Goal: Task Accomplishment & Management: Complete application form

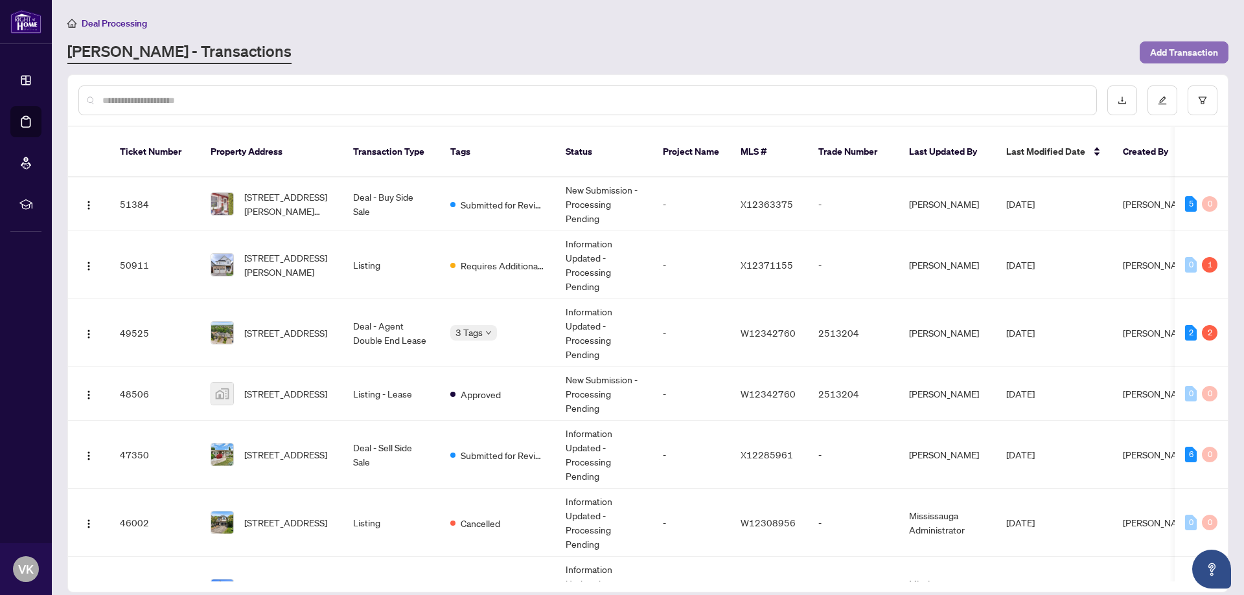
click at [1184, 51] on span "Add Transaction" at bounding box center [1184, 52] width 68 height 21
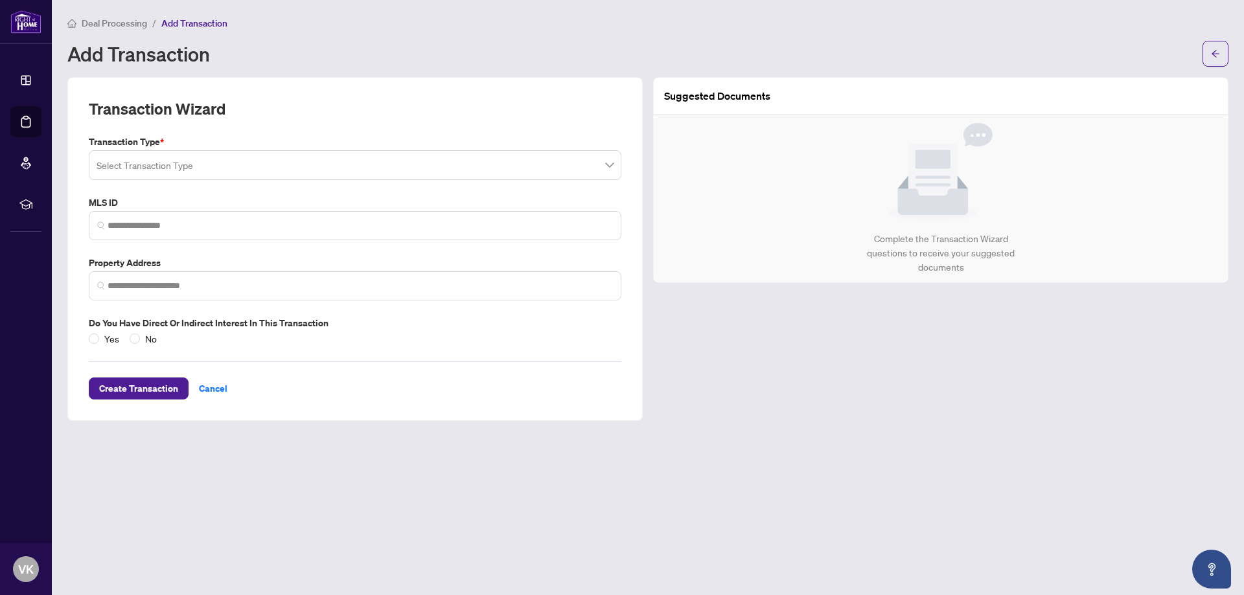
click at [150, 174] on input "search" at bounding box center [349, 167] width 505 height 29
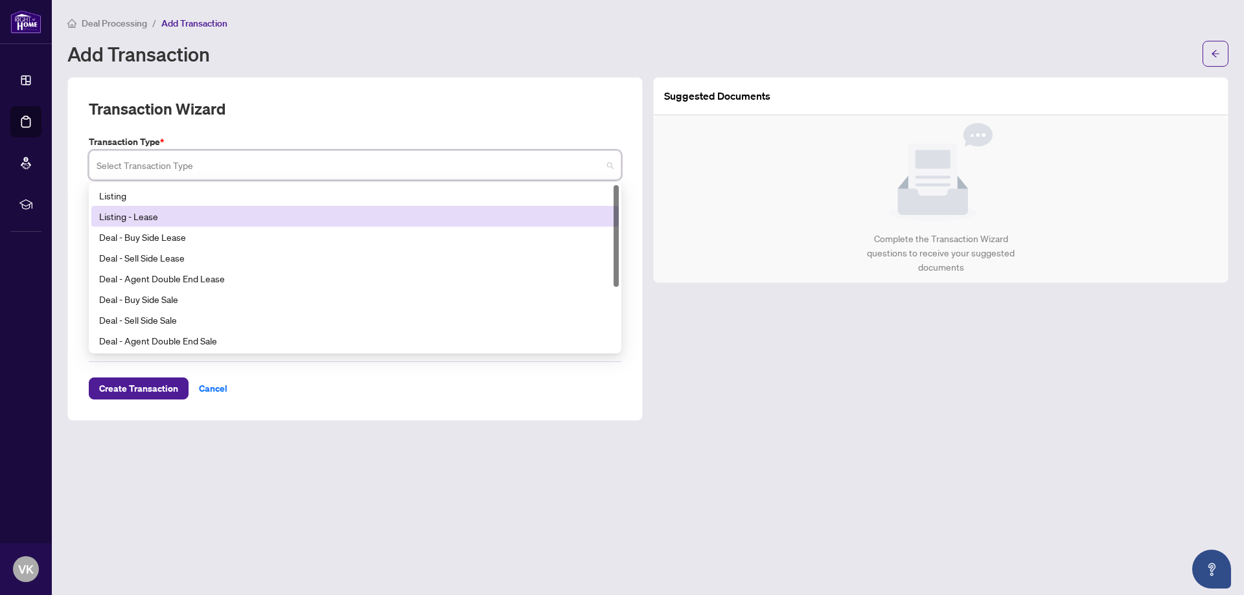
click at [130, 217] on div "Listing - Lease" at bounding box center [355, 216] width 512 height 14
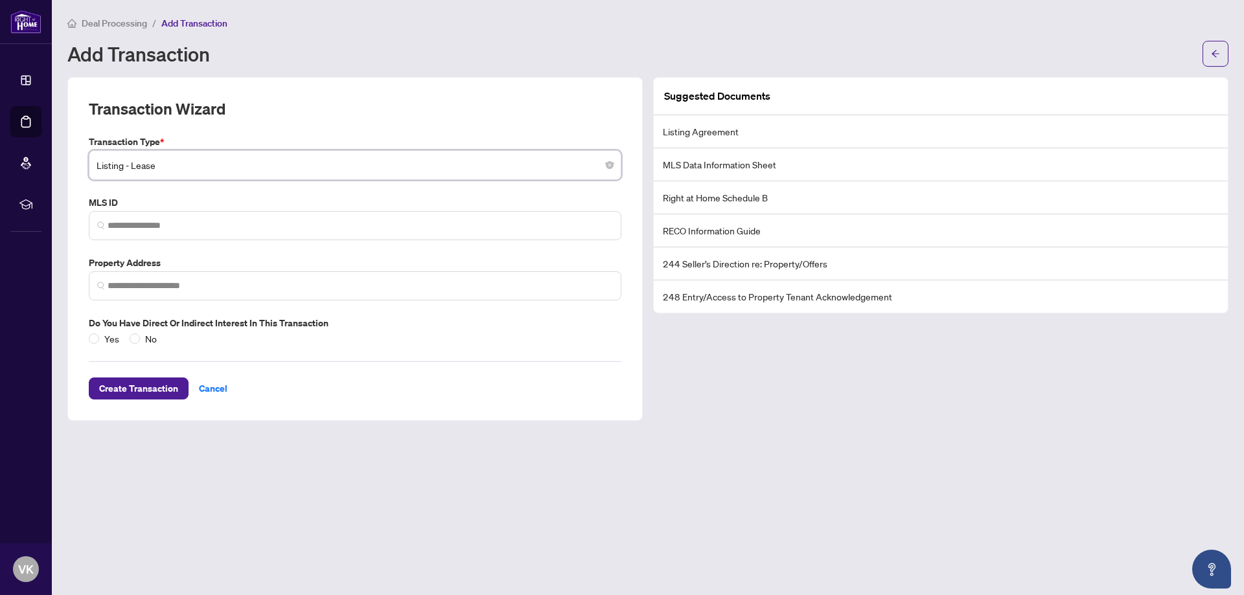
click at [130, 217] on span at bounding box center [355, 225] width 533 height 29
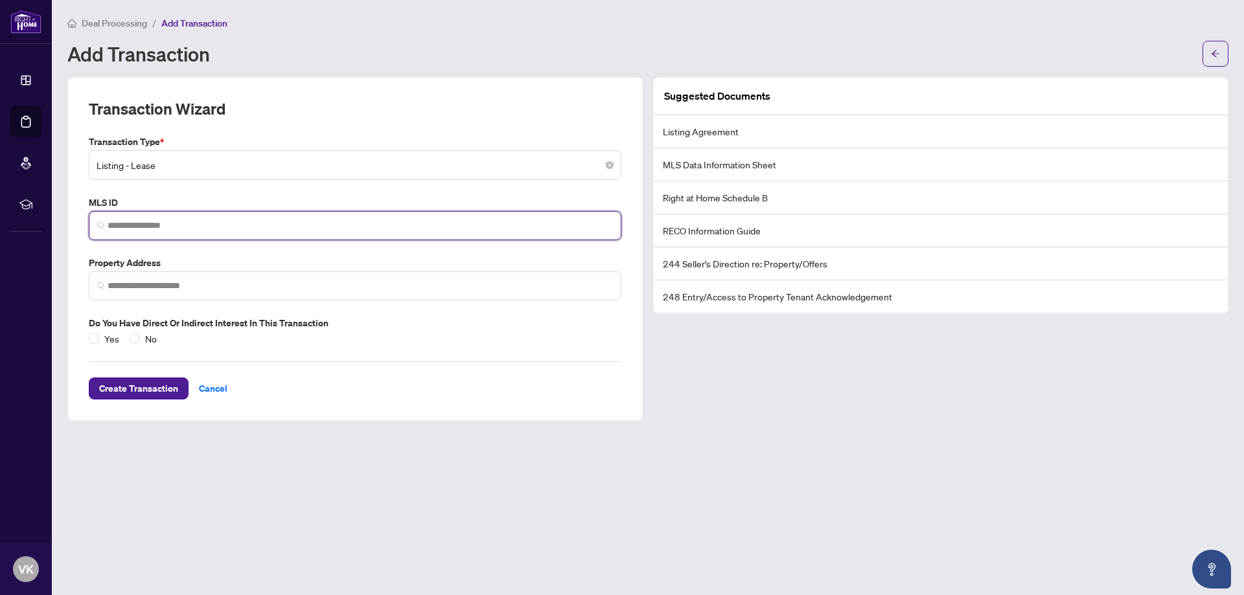
paste input "*********"
type input "*********"
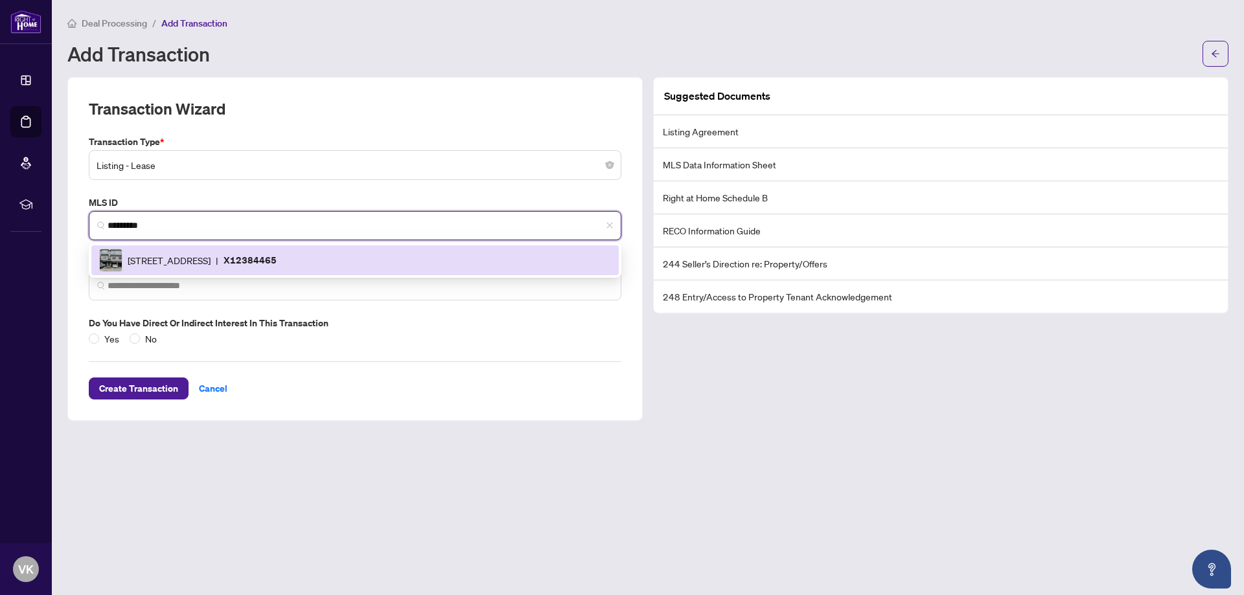
click at [161, 249] on div "124 Compass Tr, Cambridge, Ontario N3E 0E3, Canada | X12384465" at bounding box center [355, 260] width 512 height 23
type input "**********"
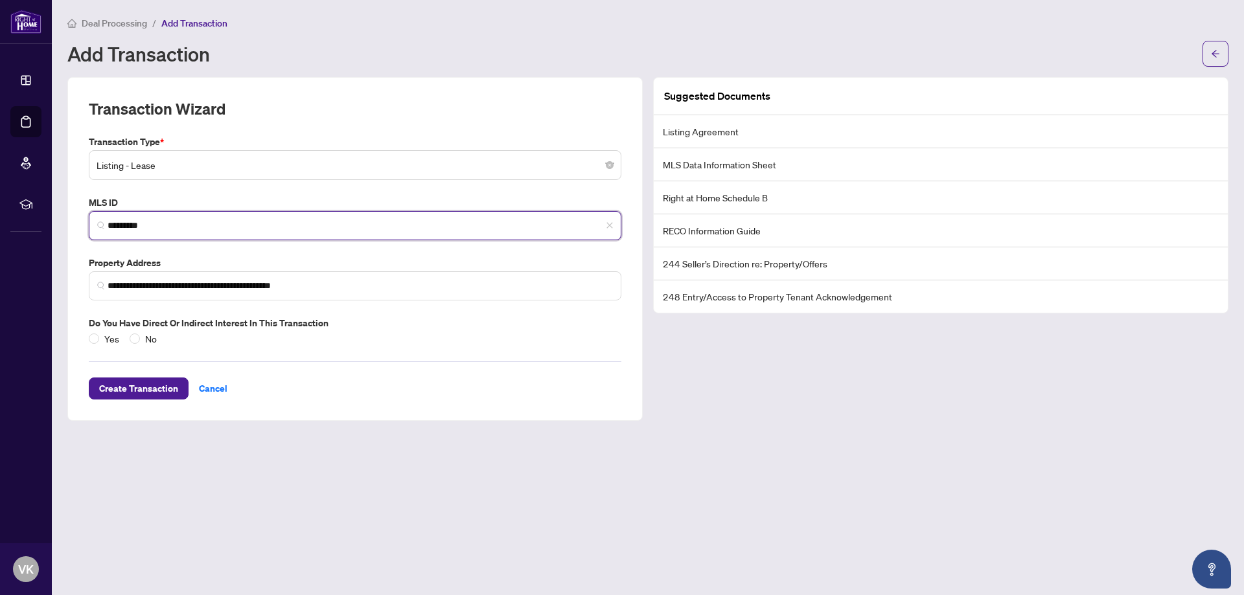
type input "*********"
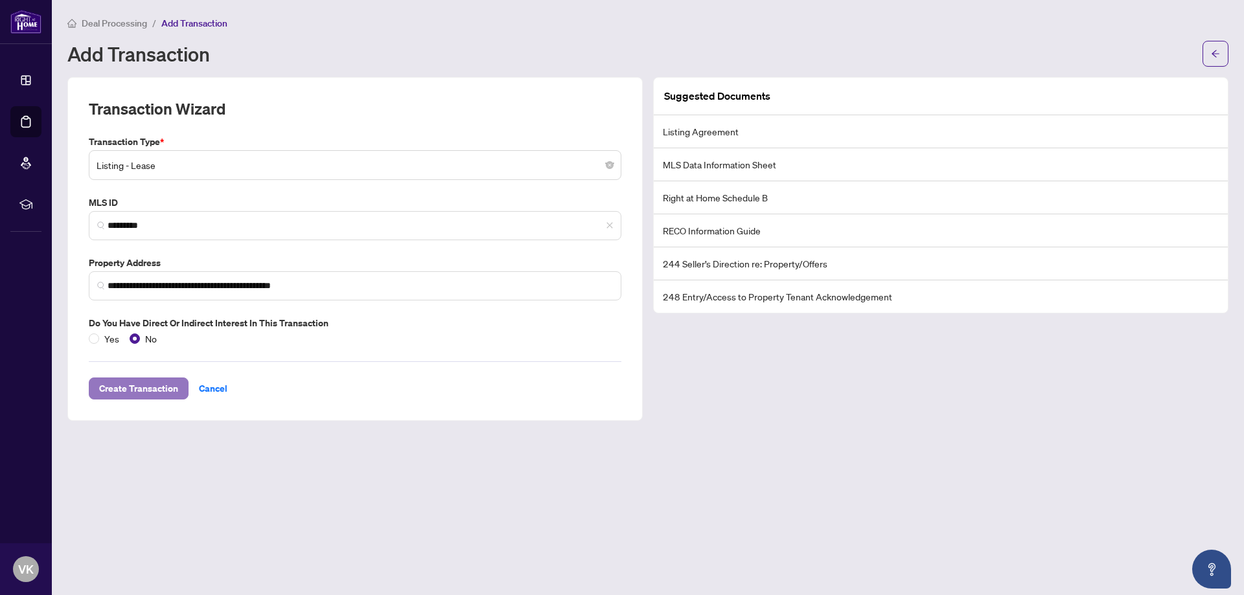
click at [128, 387] on span "Create Transaction" at bounding box center [138, 388] width 79 height 21
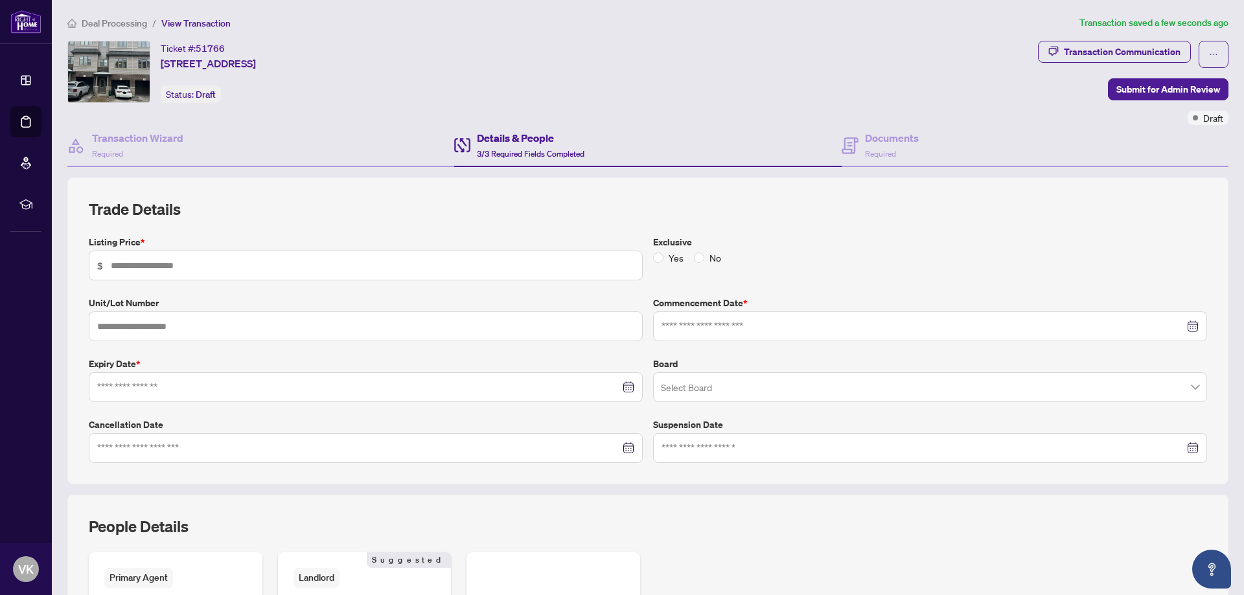
type input "*****"
type input "**"
type input "**********"
click at [871, 154] on span "Required" at bounding box center [880, 154] width 31 height 10
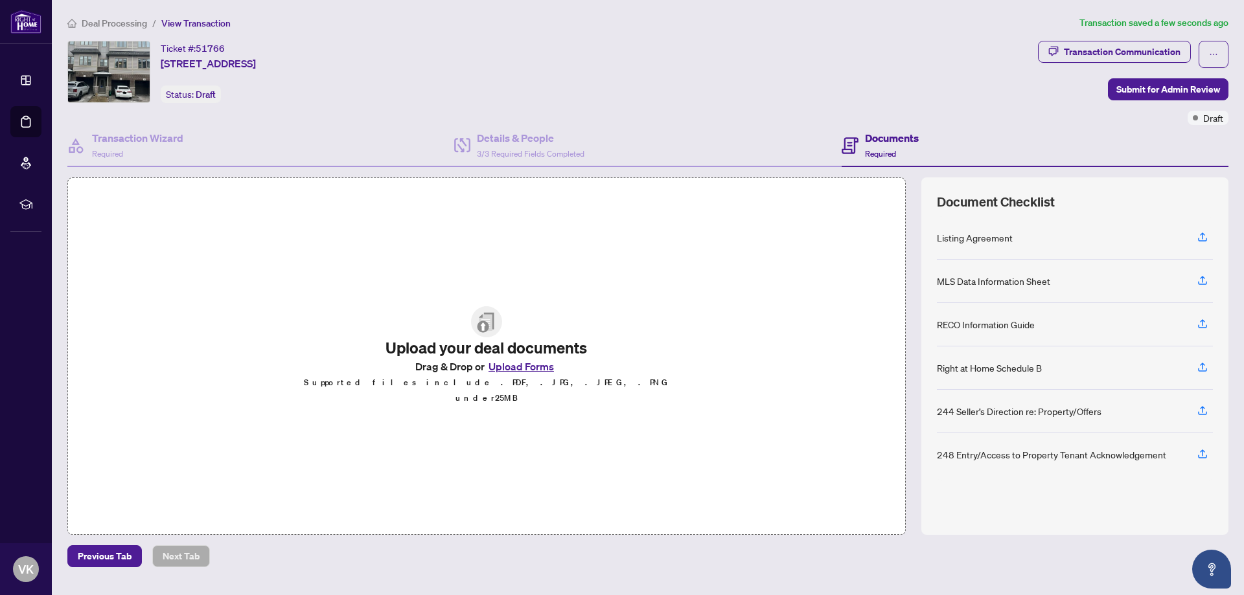
click at [518, 375] on button "Upload Forms" at bounding box center [521, 366] width 73 height 17
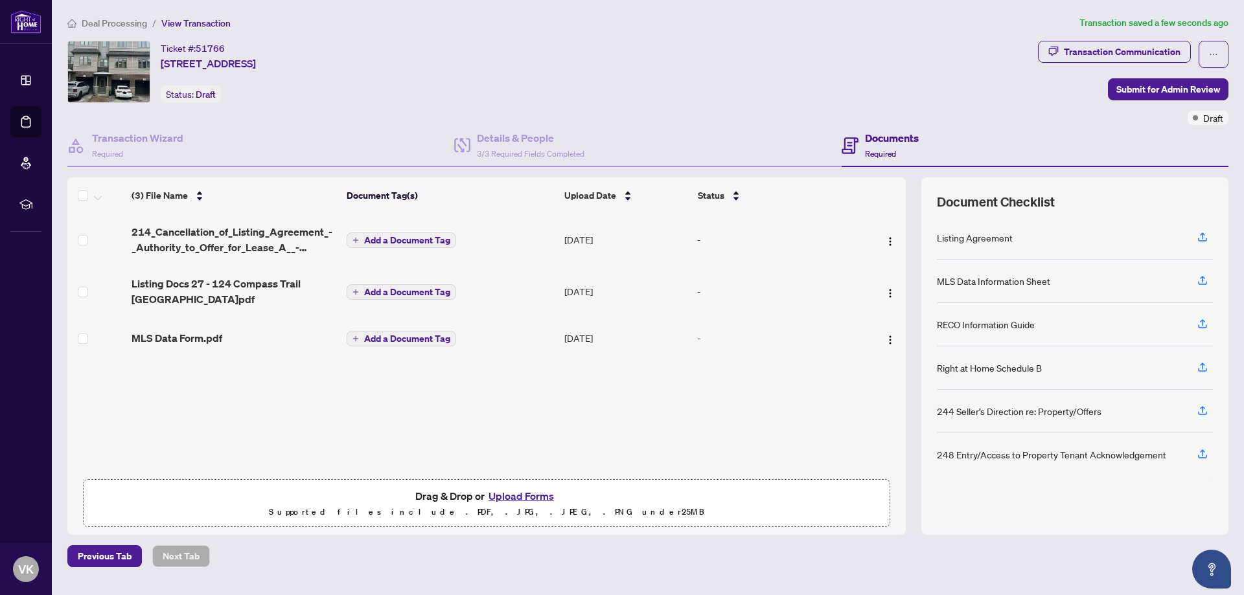
click at [432, 236] on span "Add a Document Tag" at bounding box center [407, 240] width 86 height 9
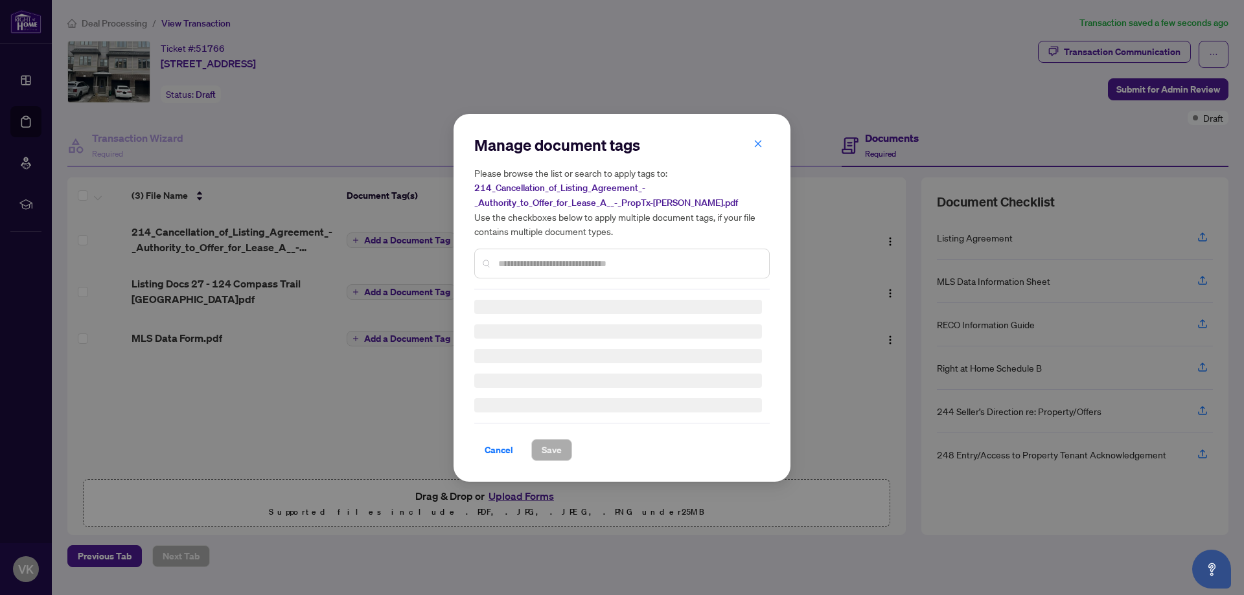
click at [512, 257] on div "Manage document tags Please browse the list or search to apply tags to: 214_Can…" at bounding box center [621, 212] width 295 height 155
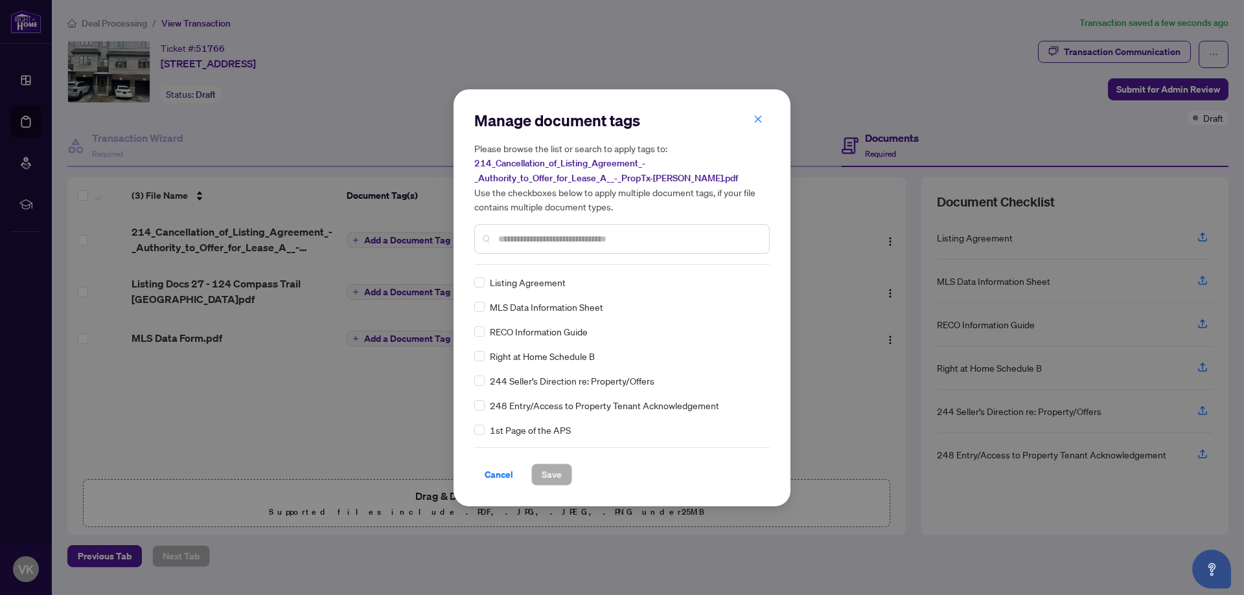
click at [512, 241] on input "text" at bounding box center [628, 239] width 260 height 14
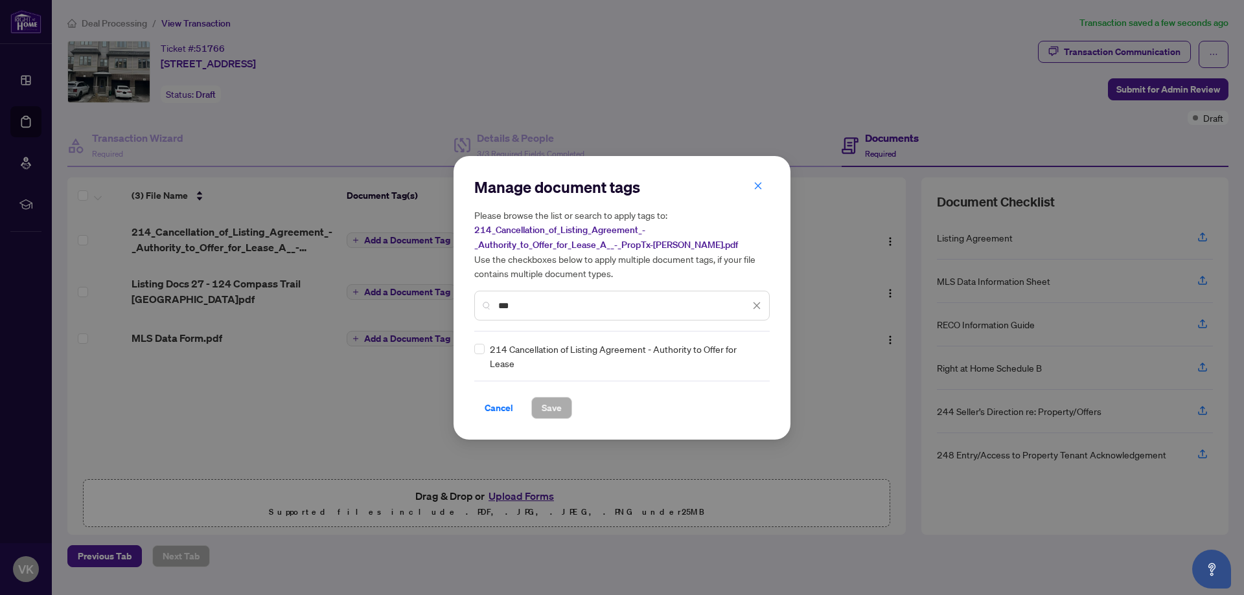
type input "***"
click at [543, 408] on span "Save" at bounding box center [552, 408] width 20 height 21
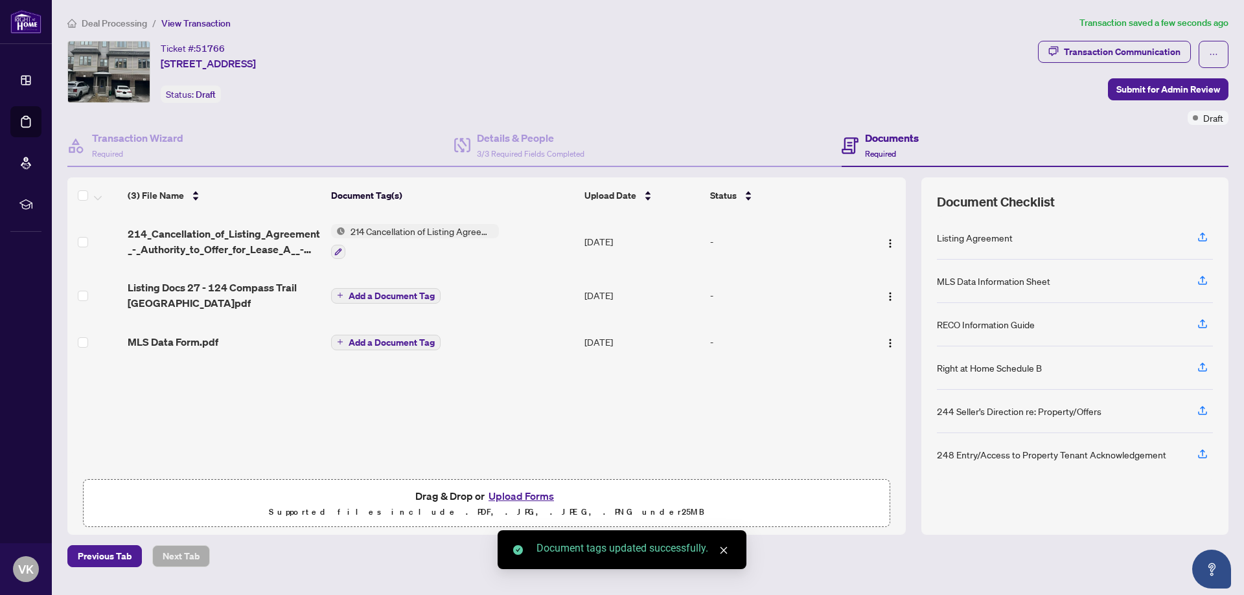
click at [391, 292] on span "Add a Document Tag" at bounding box center [392, 296] width 86 height 9
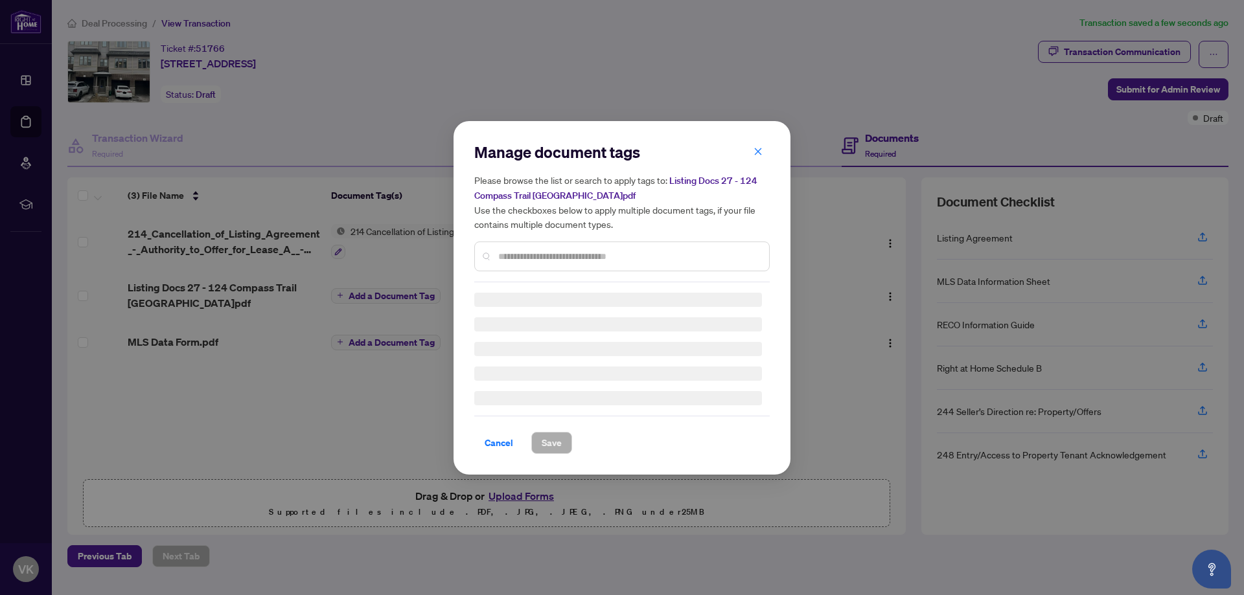
click at [757, 173] on h5 "Please browse the list or search to apply tags to: Listing Docs 27 - 124 Compas…" at bounding box center [621, 202] width 295 height 58
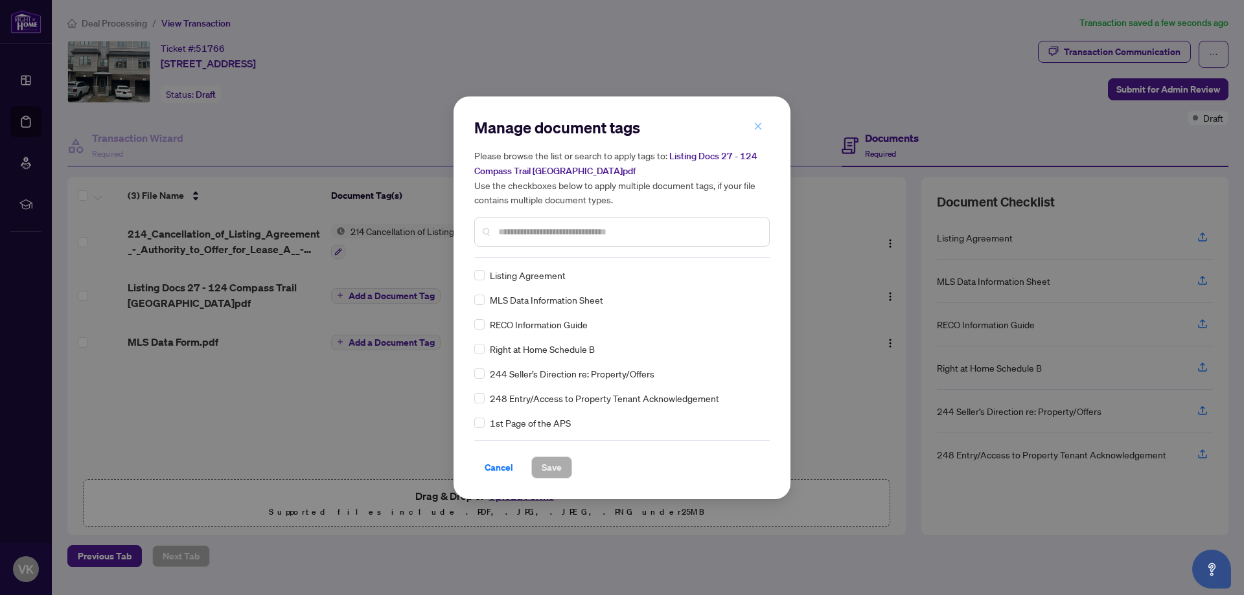
click at [757, 130] on icon "close" at bounding box center [757, 126] width 9 height 9
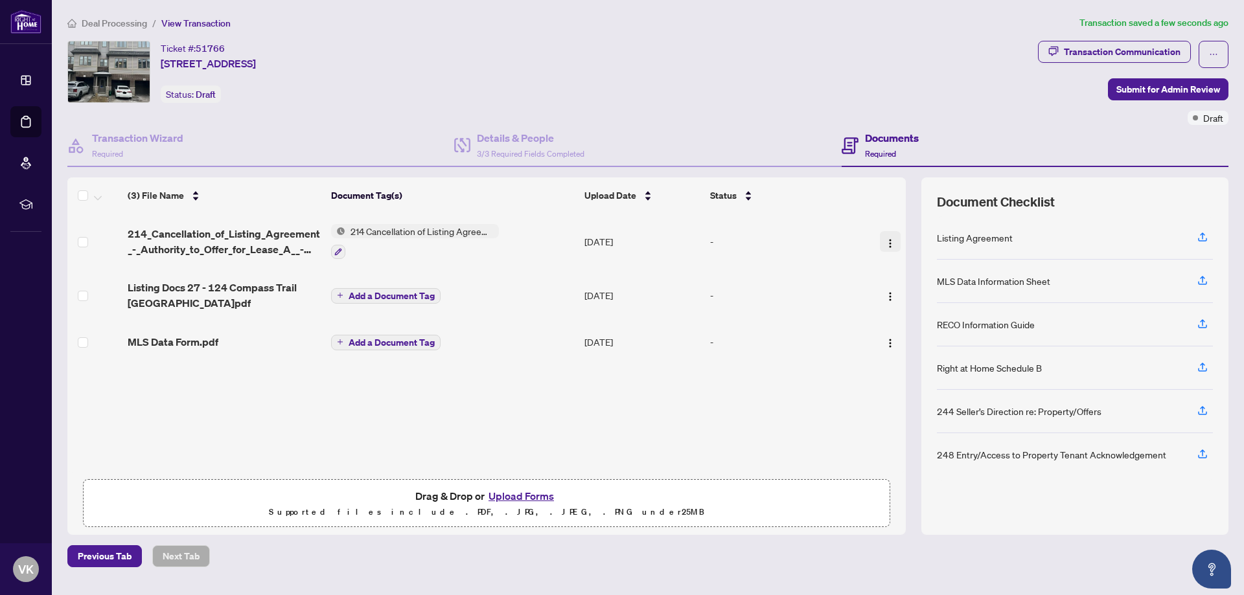
click at [889, 238] on img "button" at bounding box center [890, 243] width 10 height 10
click at [781, 285] on td "-" at bounding box center [783, 296] width 157 height 52
click at [887, 238] on img "button" at bounding box center [890, 243] width 10 height 10
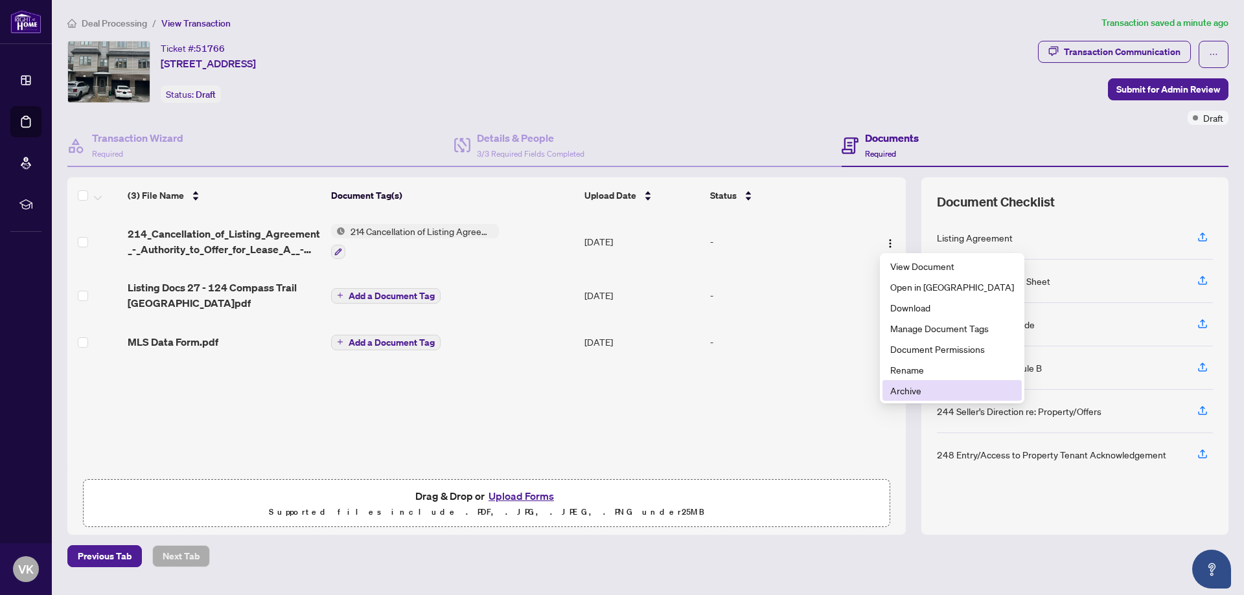
click at [908, 395] on span "Archive" at bounding box center [952, 391] width 124 height 14
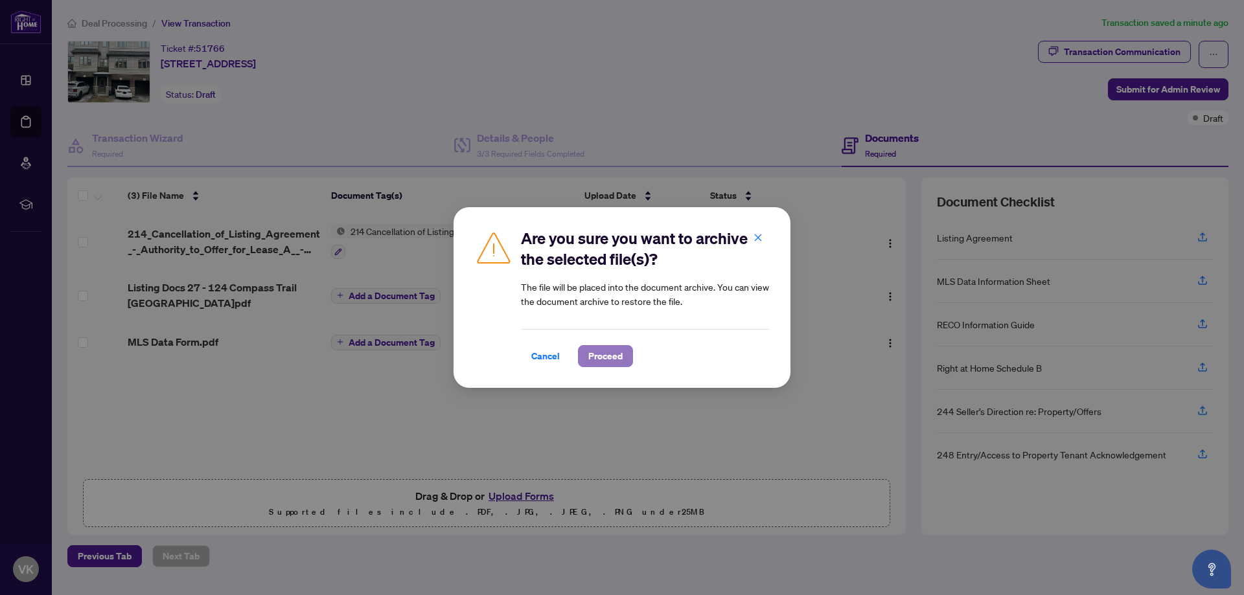
click at [616, 350] on span "Proceed" at bounding box center [605, 356] width 34 height 21
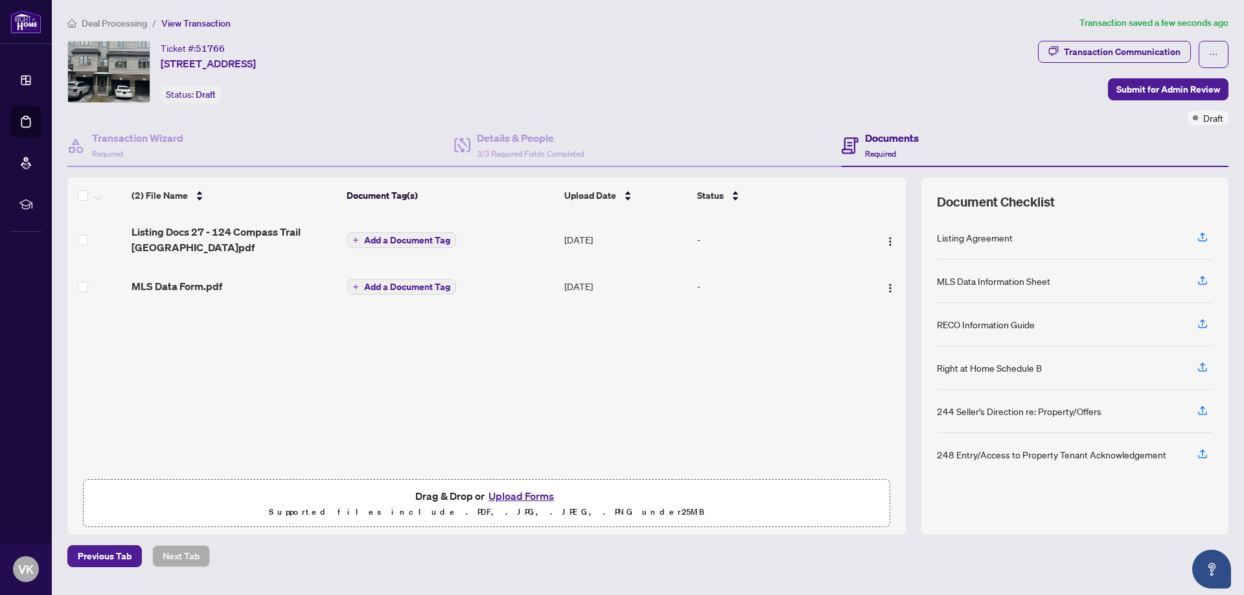
click at [399, 286] on span "Add a Document Tag" at bounding box center [407, 286] width 86 height 9
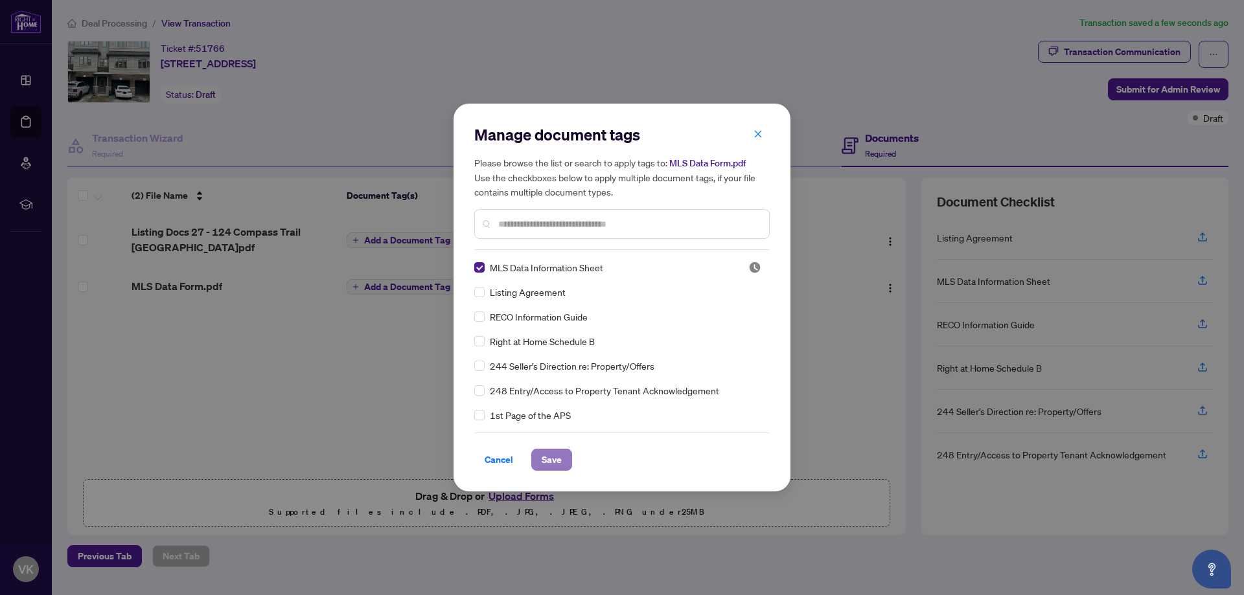
click at [546, 458] on span "Save" at bounding box center [552, 460] width 20 height 21
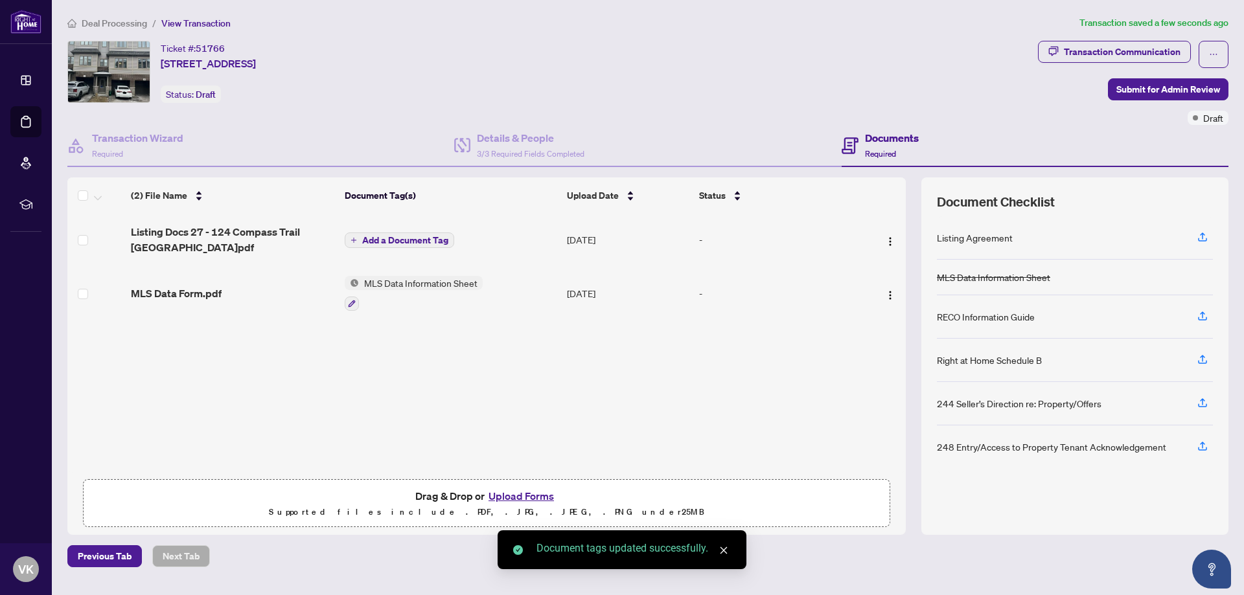
click at [194, 297] on span "MLS Data Form.pdf" at bounding box center [176, 294] width 91 height 16
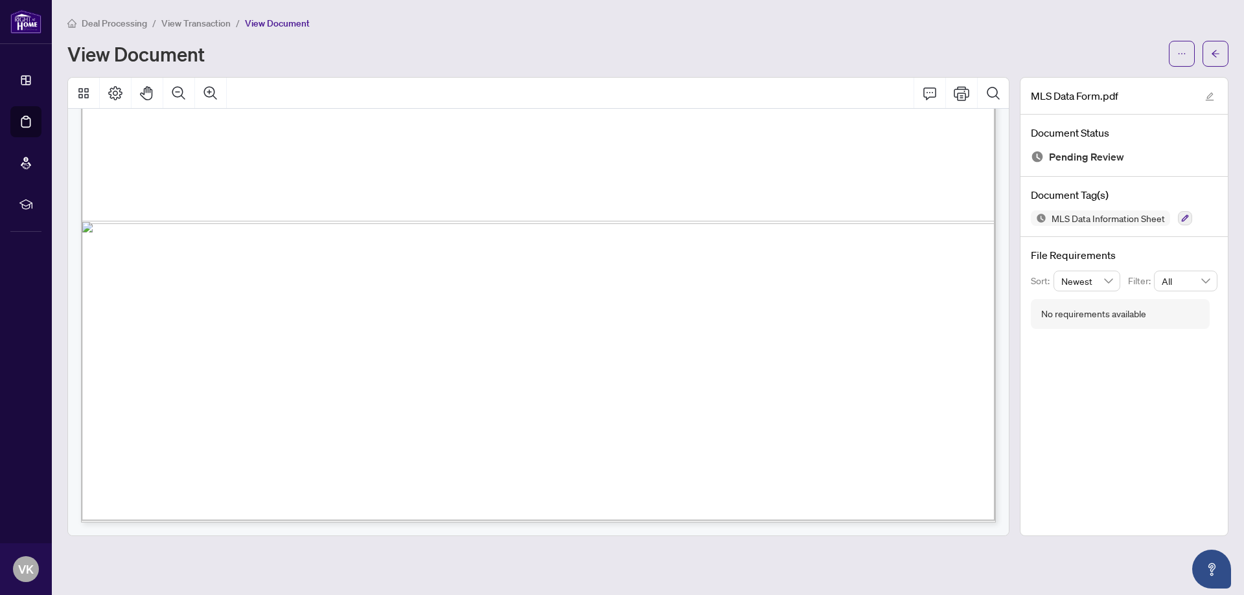
scroll to position [648, 0]
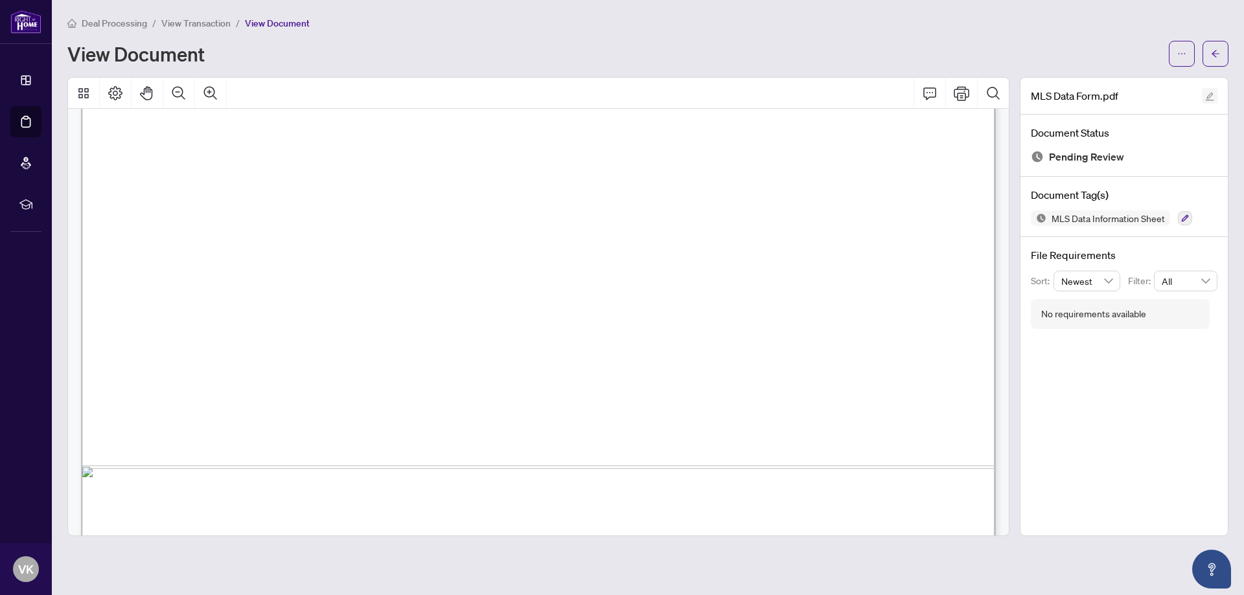
click at [1206, 95] on icon "edit" at bounding box center [1209, 96] width 9 height 9
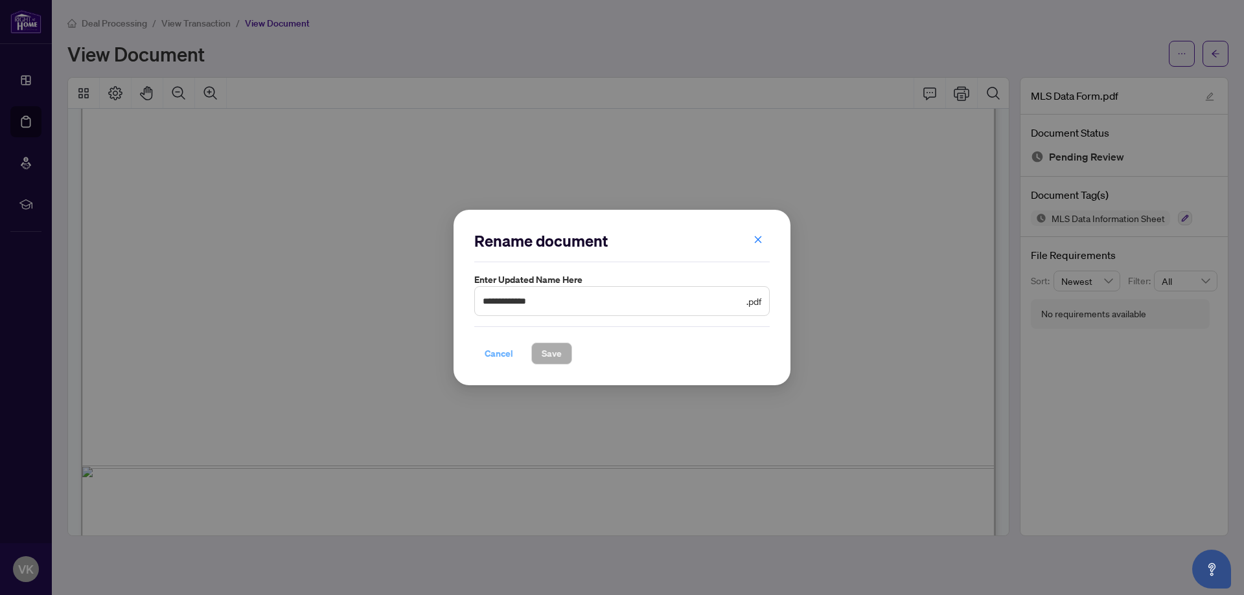
click at [509, 349] on span "Cancel" at bounding box center [499, 353] width 29 height 21
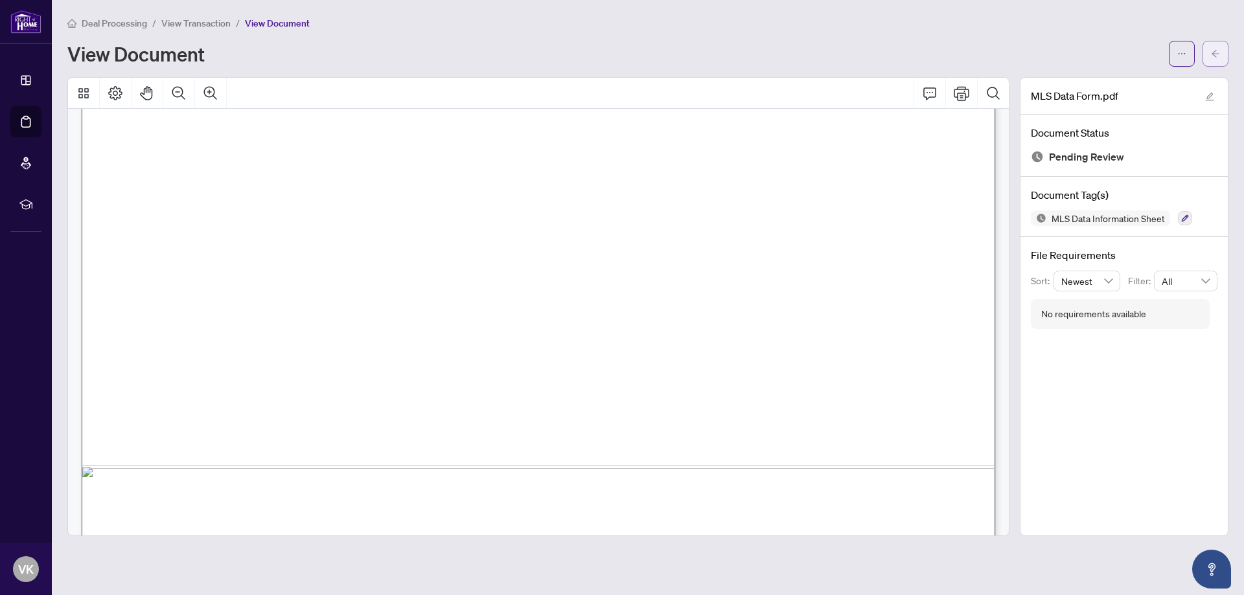
click at [1209, 44] on button "button" at bounding box center [1215, 54] width 26 height 26
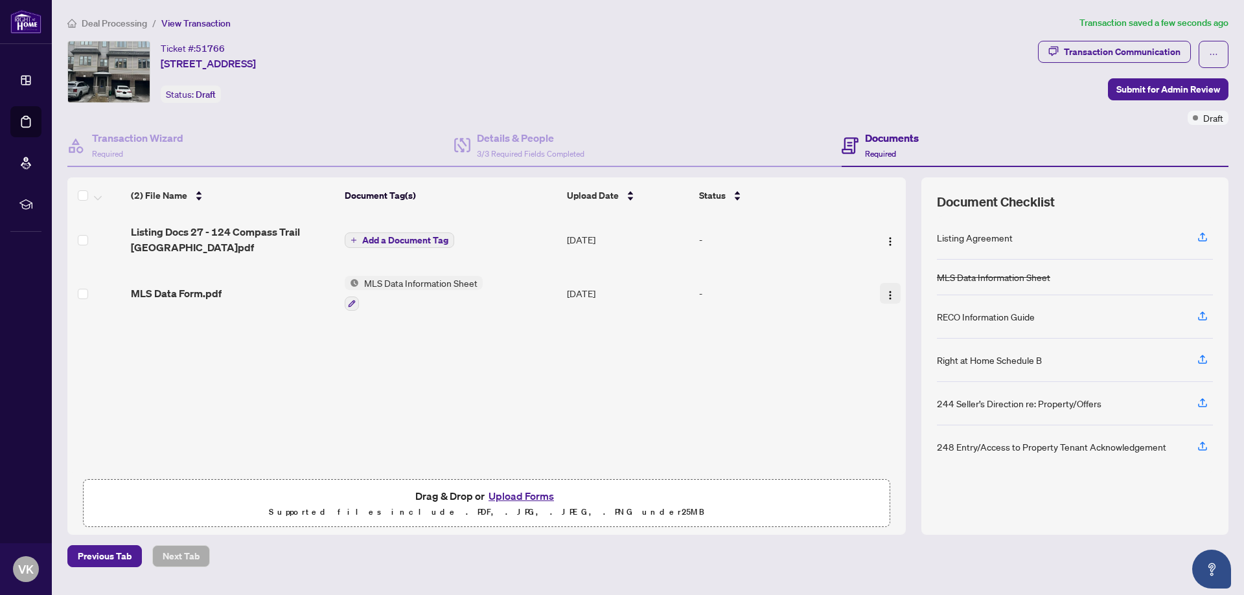
click at [890, 292] on img "button" at bounding box center [890, 295] width 10 height 10
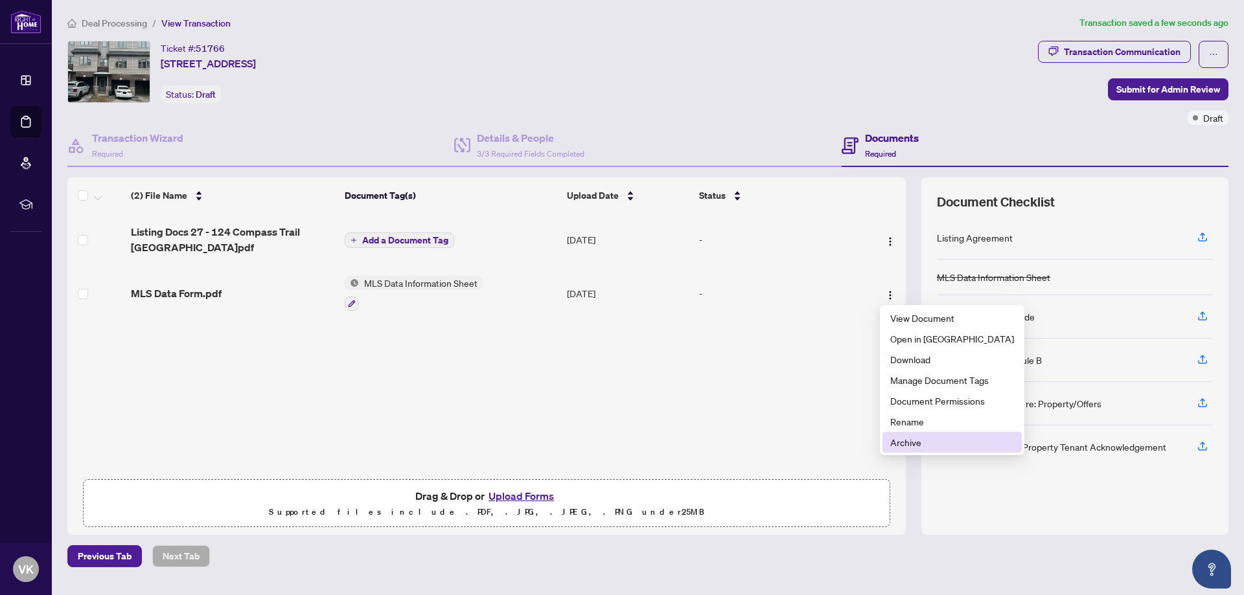
click at [897, 440] on span "Archive" at bounding box center [952, 442] width 124 height 14
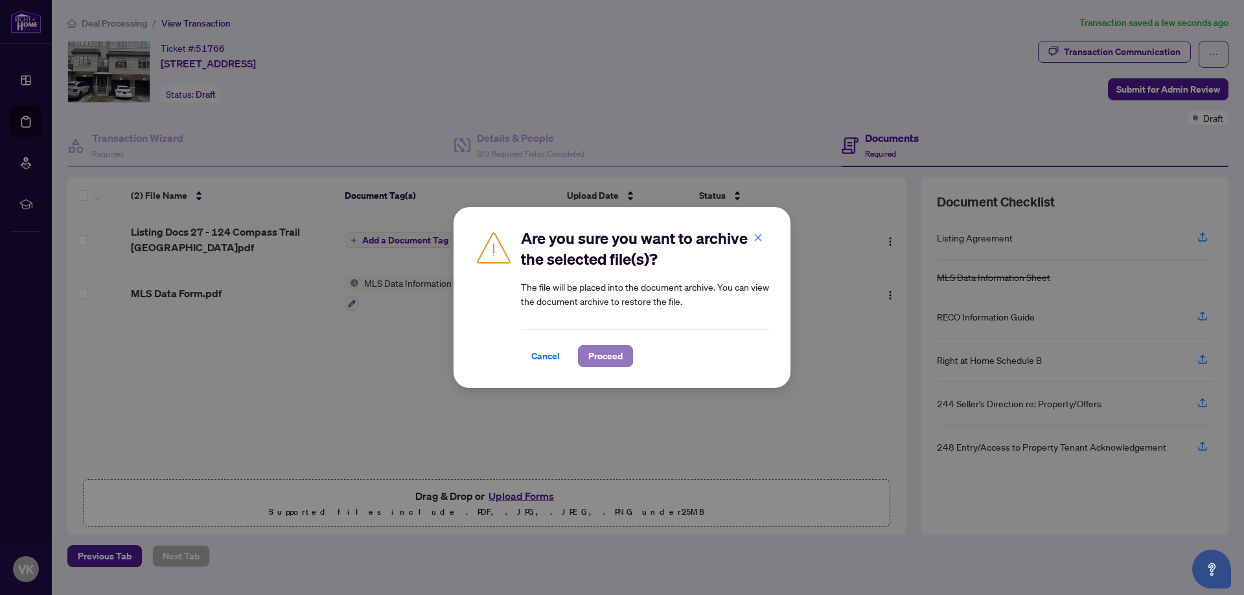
click at [613, 359] on span "Proceed" at bounding box center [605, 356] width 34 height 21
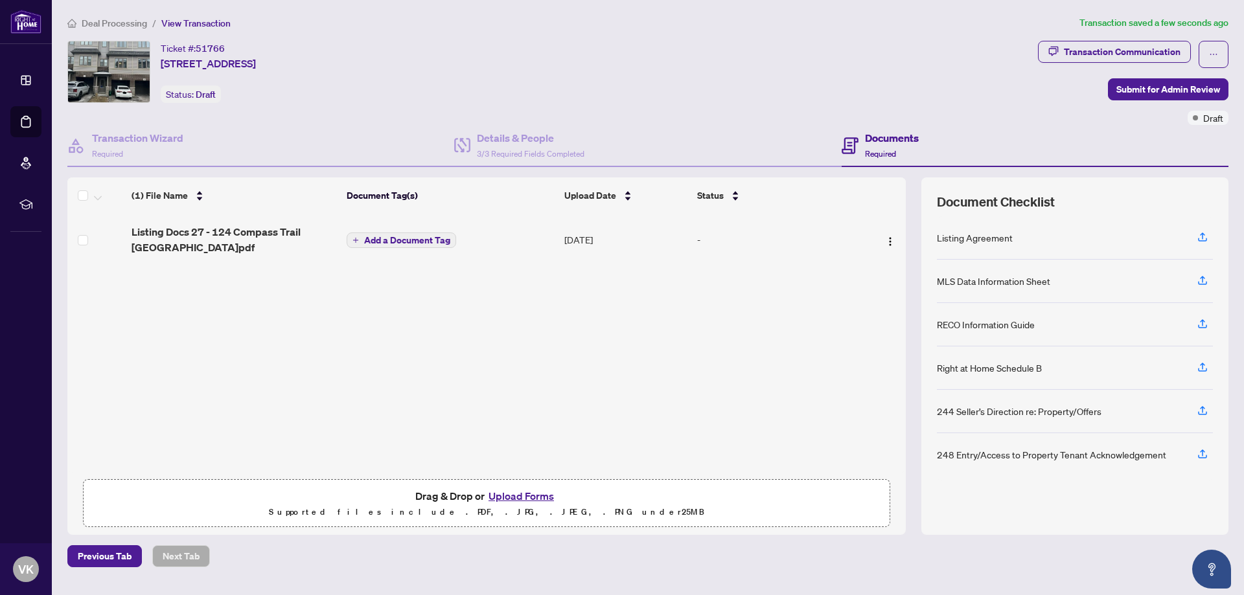
click at [501, 494] on button "Upload Forms" at bounding box center [521, 496] width 73 height 17
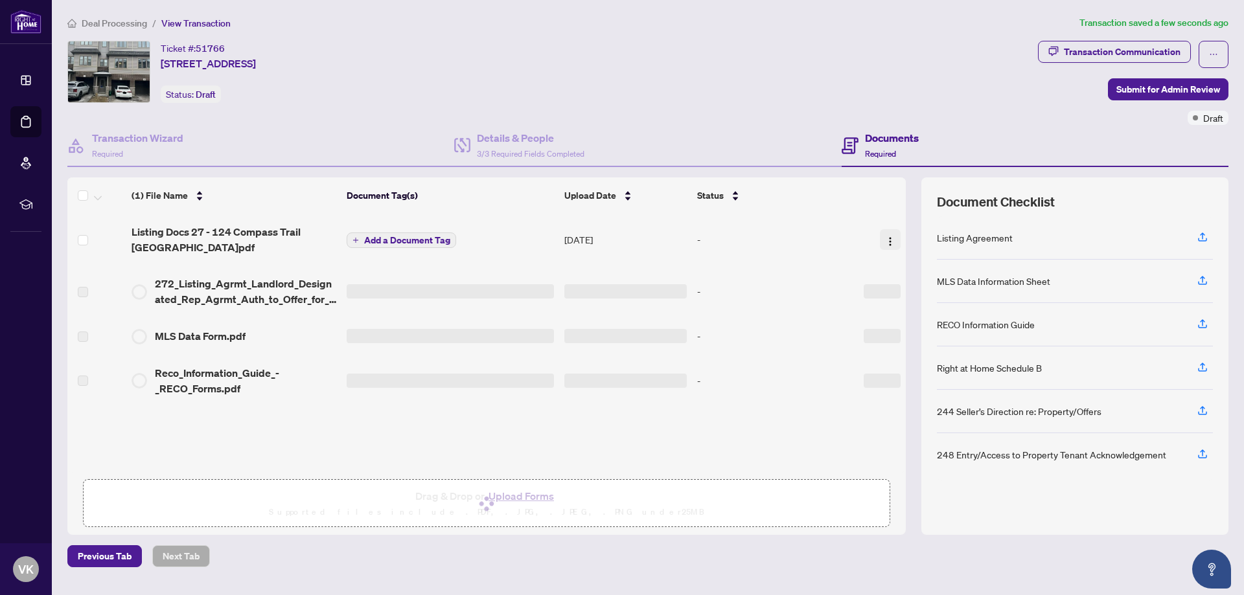
click at [887, 241] on img "button" at bounding box center [890, 241] width 10 height 10
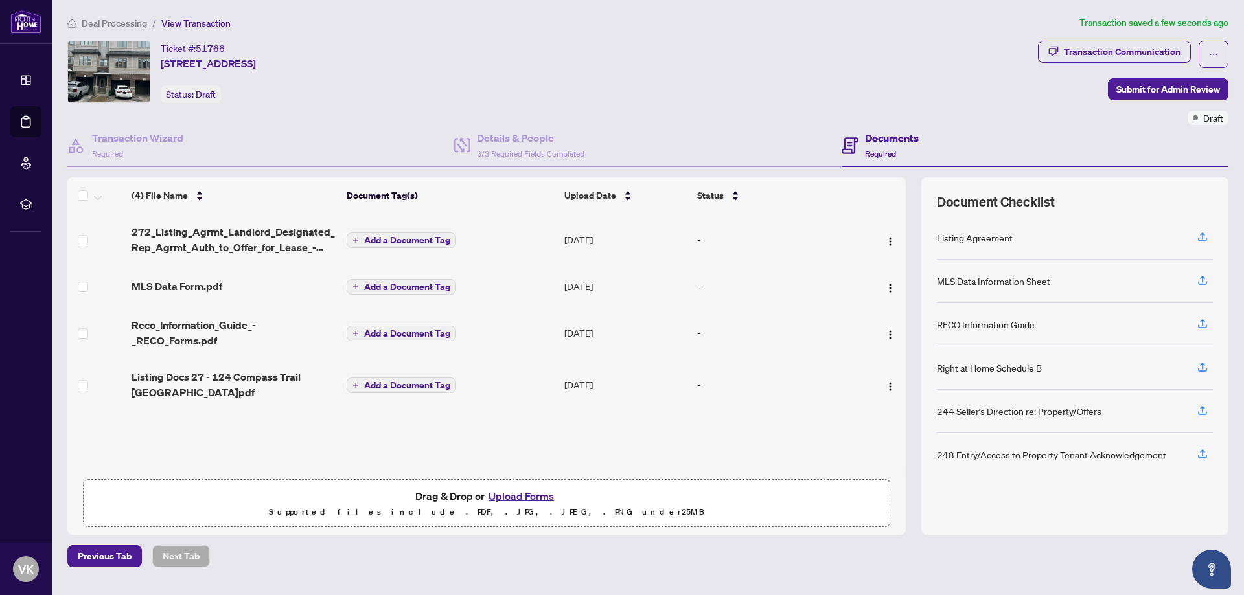
click at [319, 423] on div "272_Listing_Agrmt_Landlord_Designated_Rep_Agrmt_Auth_to_Offer_for_Lease_-_PropT…" at bounding box center [486, 343] width 838 height 259
click at [240, 375] on span "Listing Docs 27 - 124 Compass Trail Cambridge.pdf" at bounding box center [234, 384] width 205 height 31
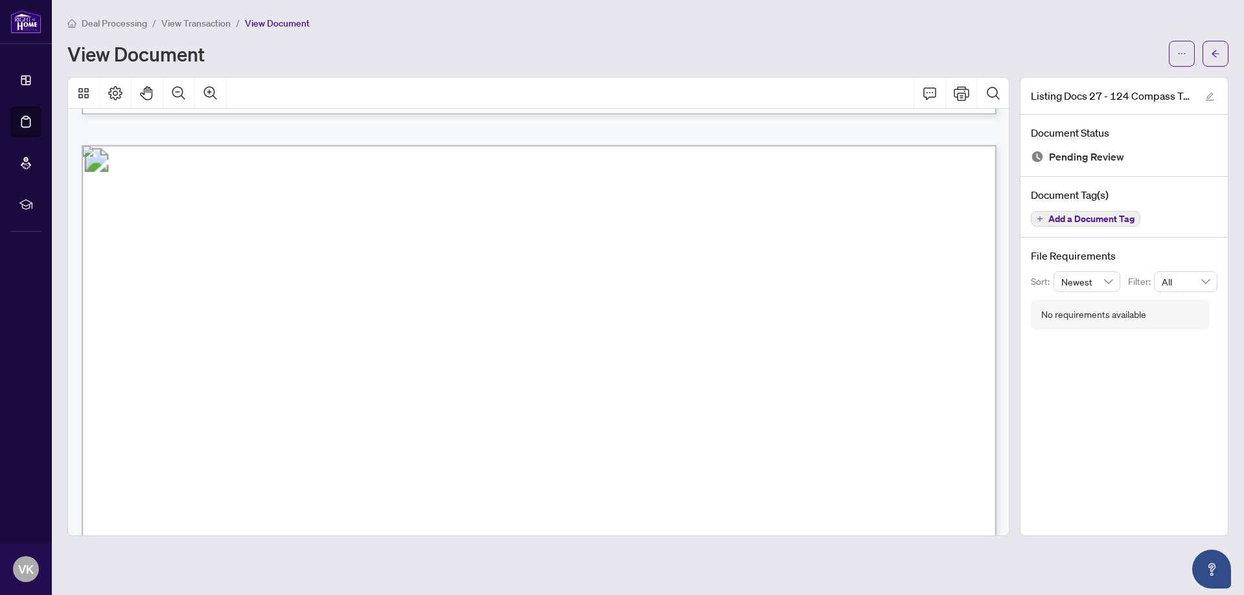
scroll to position [16091, 0]
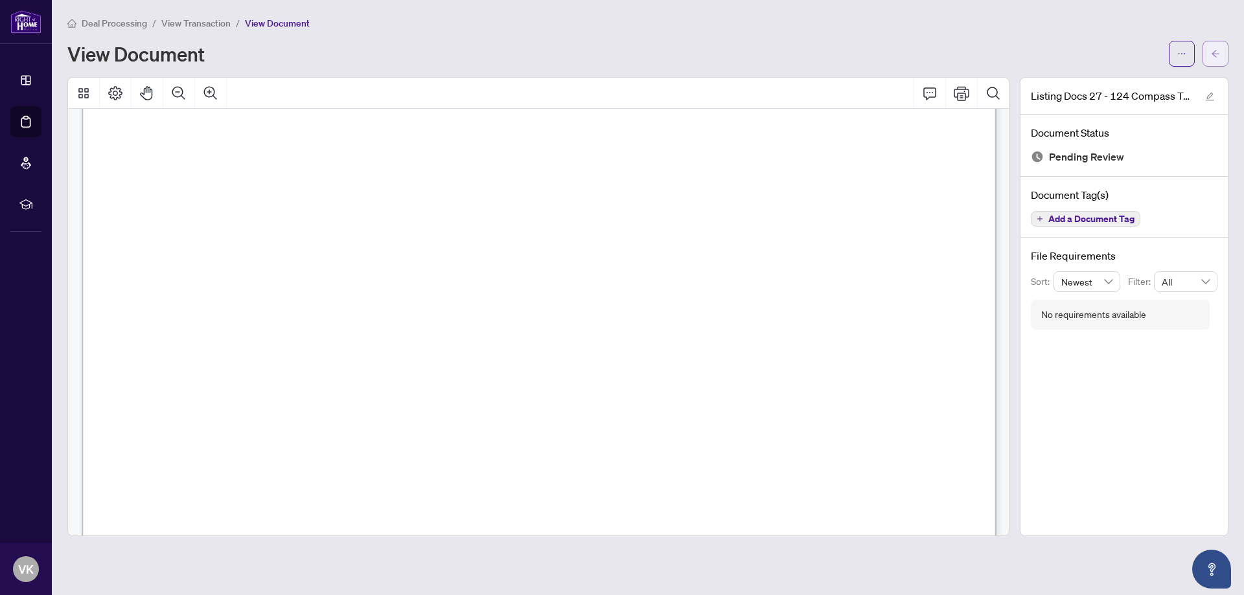
click at [1210, 47] on button "button" at bounding box center [1215, 54] width 26 height 26
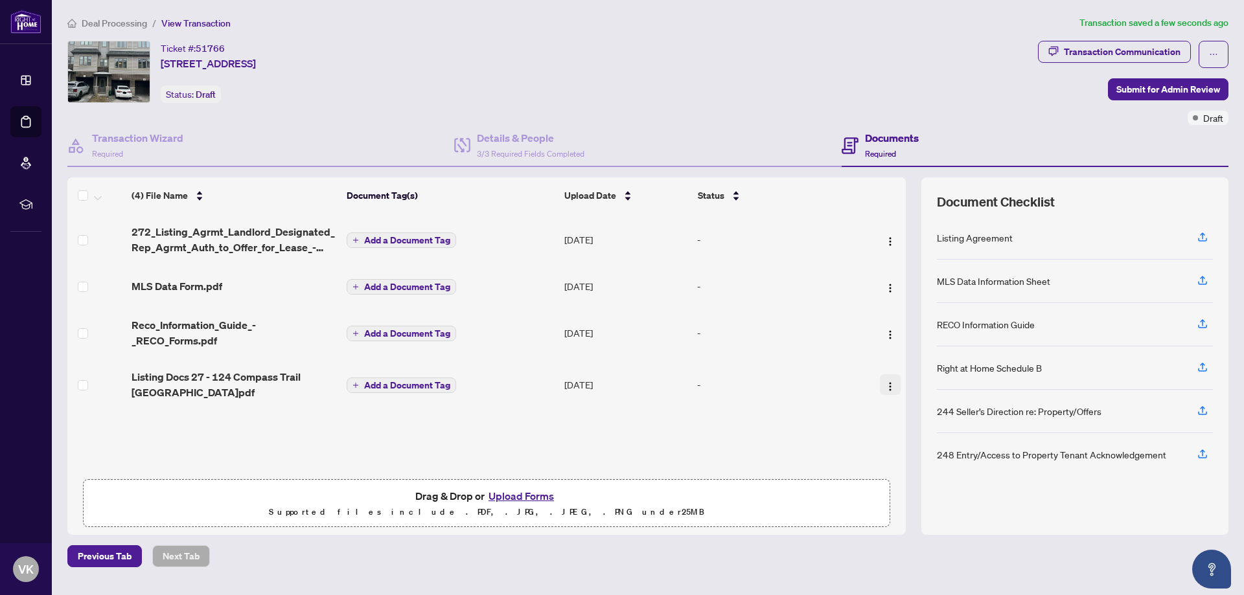
click at [890, 382] on img "button" at bounding box center [890, 387] width 10 height 10
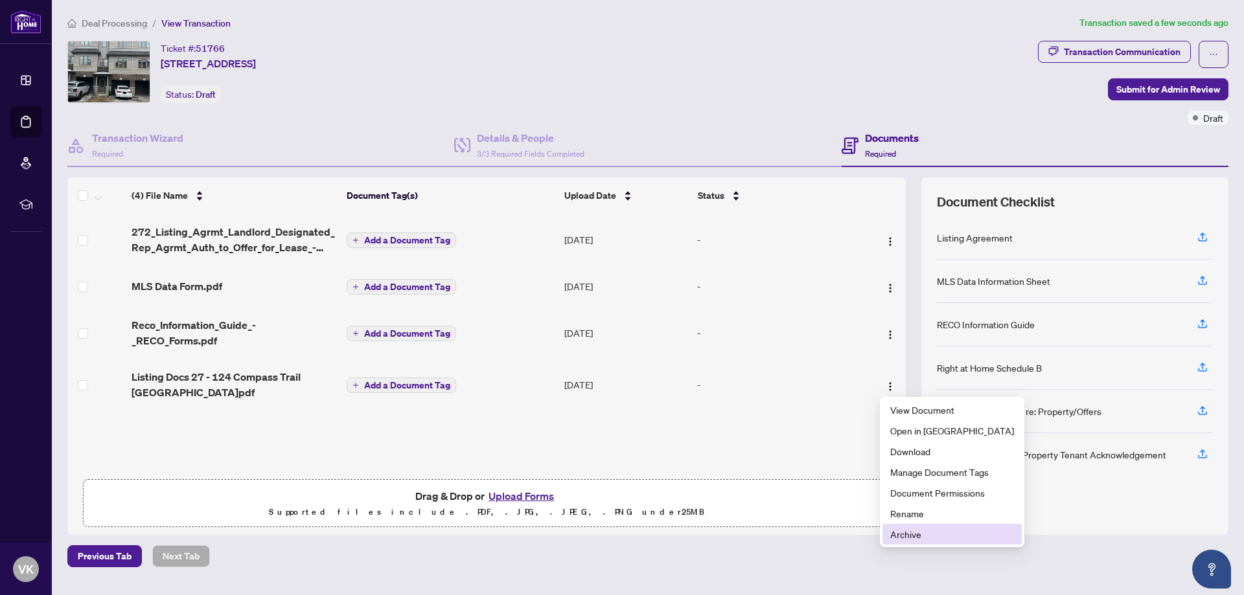
click at [912, 535] on span "Archive" at bounding box center [952, 534] width 124 height 14
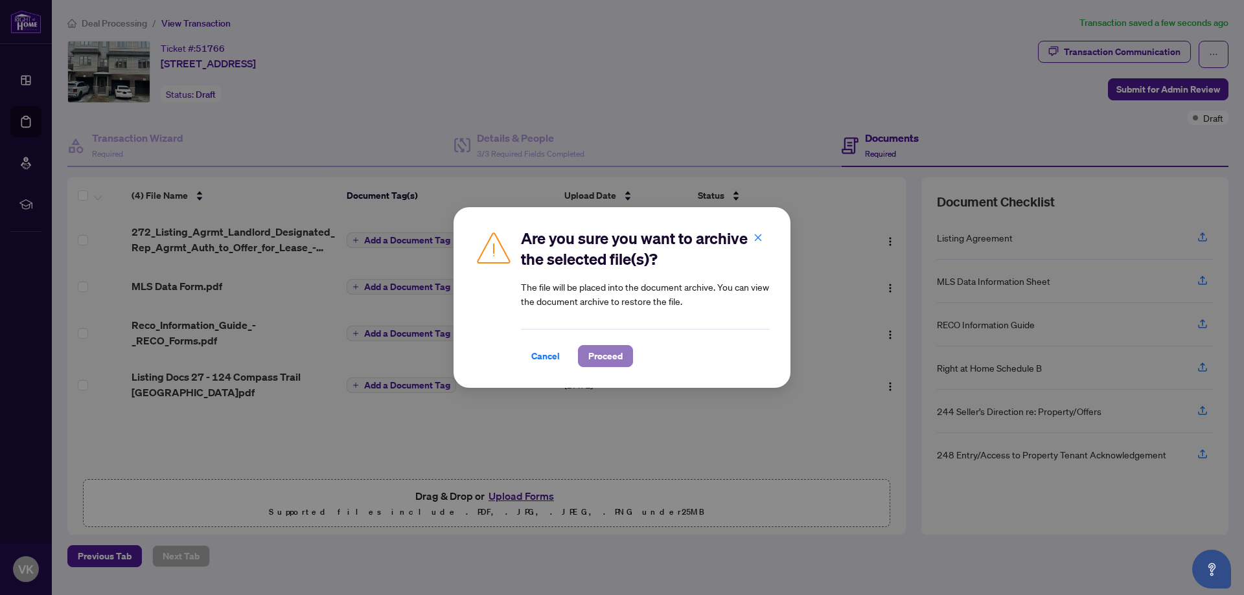
click at [604, 351] on span "Proceed" at bounding box center [605, 356] width 34 height 21
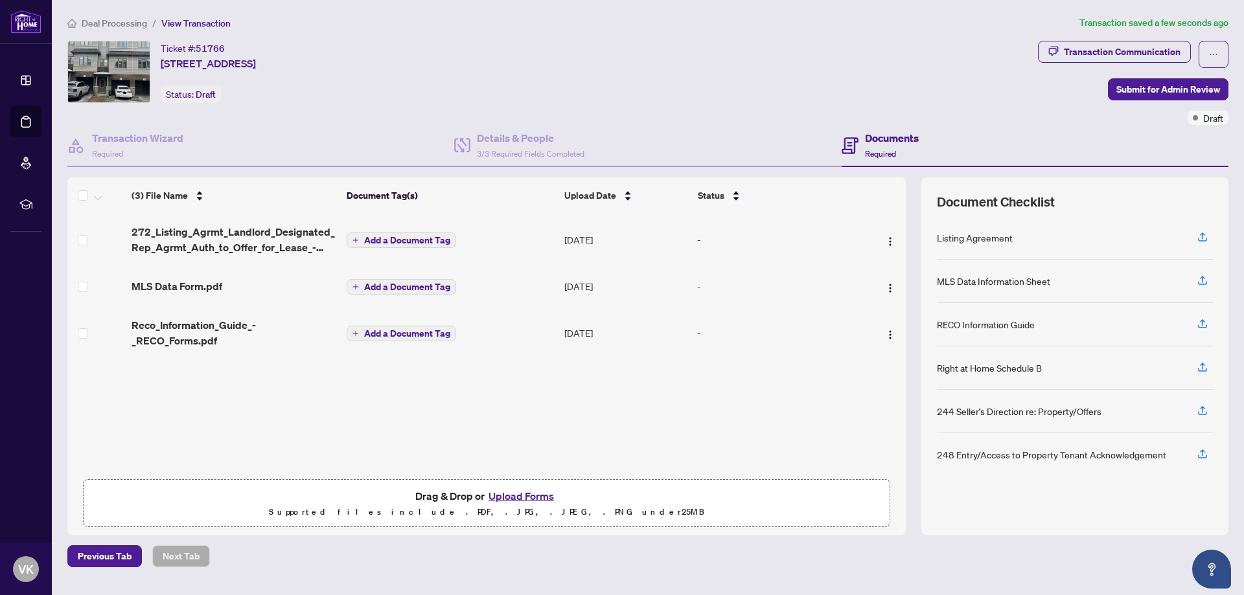
click at [417, 237] on span "Add a Document Tag" at bounding box center [407, 240] width 86 height 9
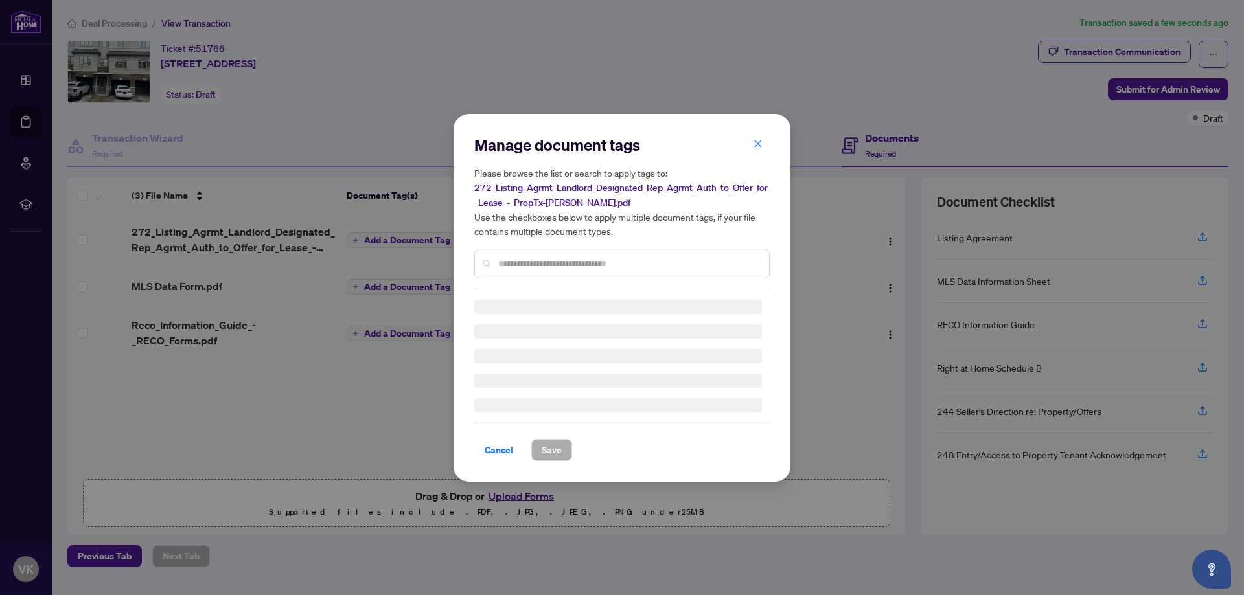
click at [566, 260] on div "Manage document tags Please browse the list or search to apply tags to: 272_Lis…" at bounding box center [621, 212] width 295 height 155
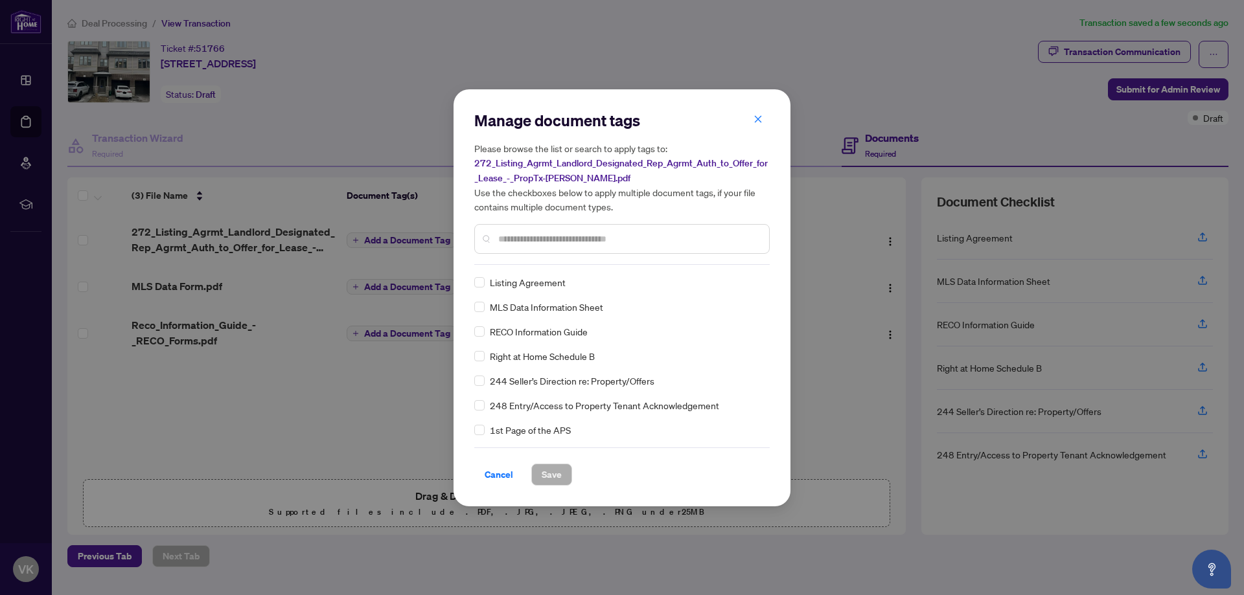
click at [564, 240] on input "text" at bounding box center [628, 239] width 260 height 14
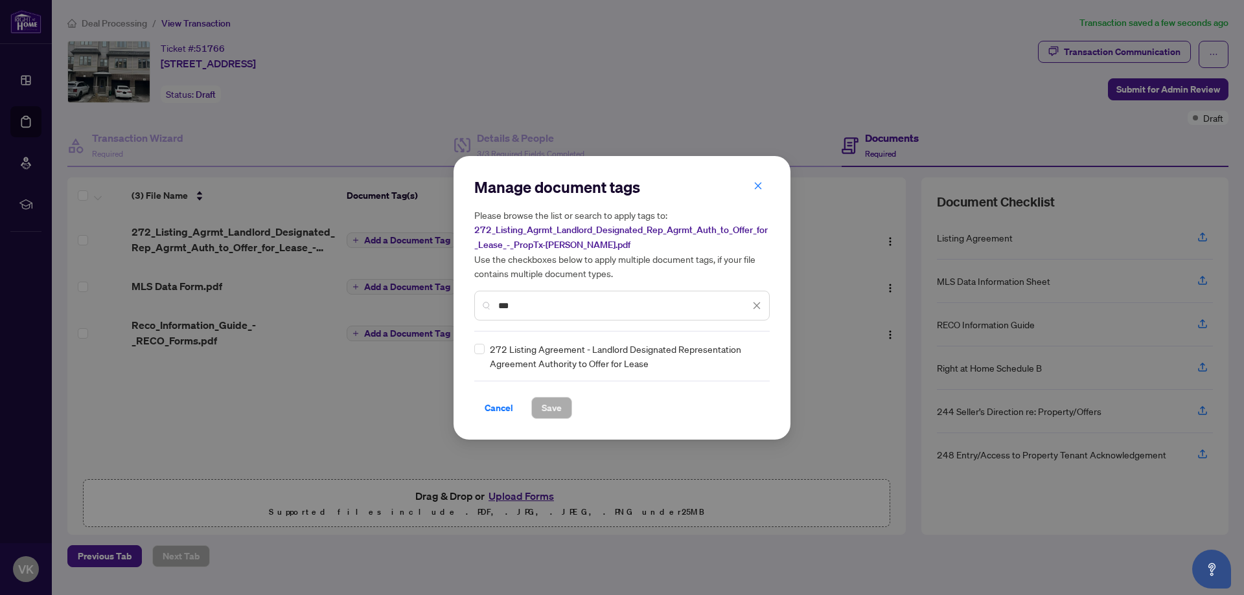
type input "***"
click at [557, 400] on span "Save" at bounding box center [552, 408] width 20 height 21
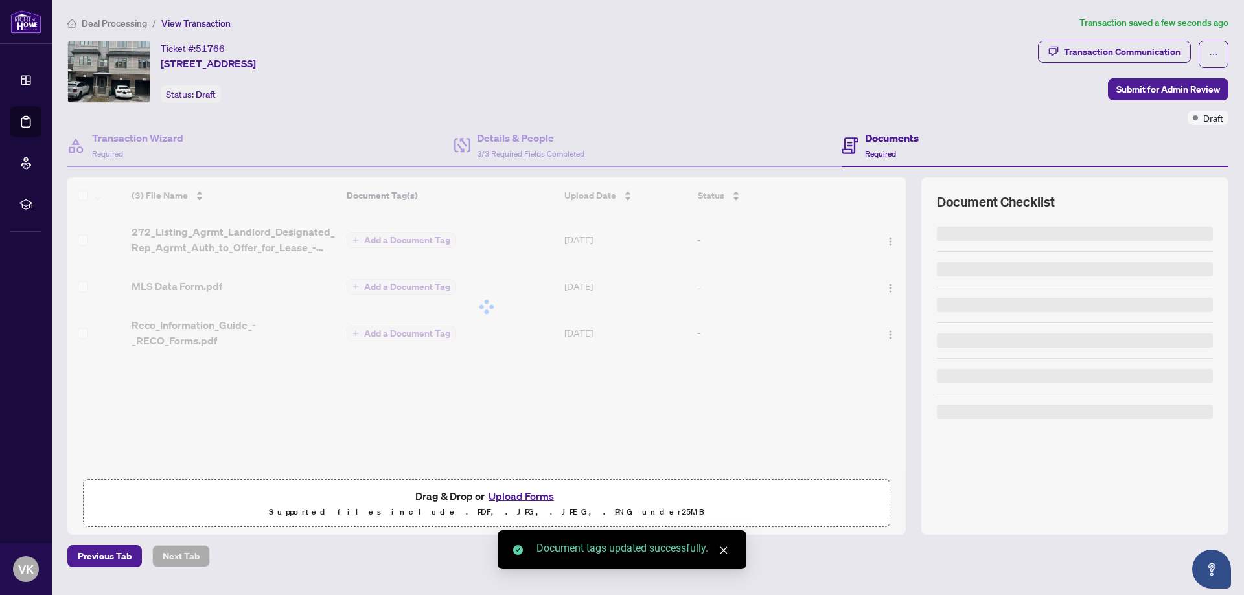
click at [395, 290] on div "Manage document tags Please browse the list or search to apply tags to: 272_Lis…" at bounding box center [622, 297] width 1244 height 595
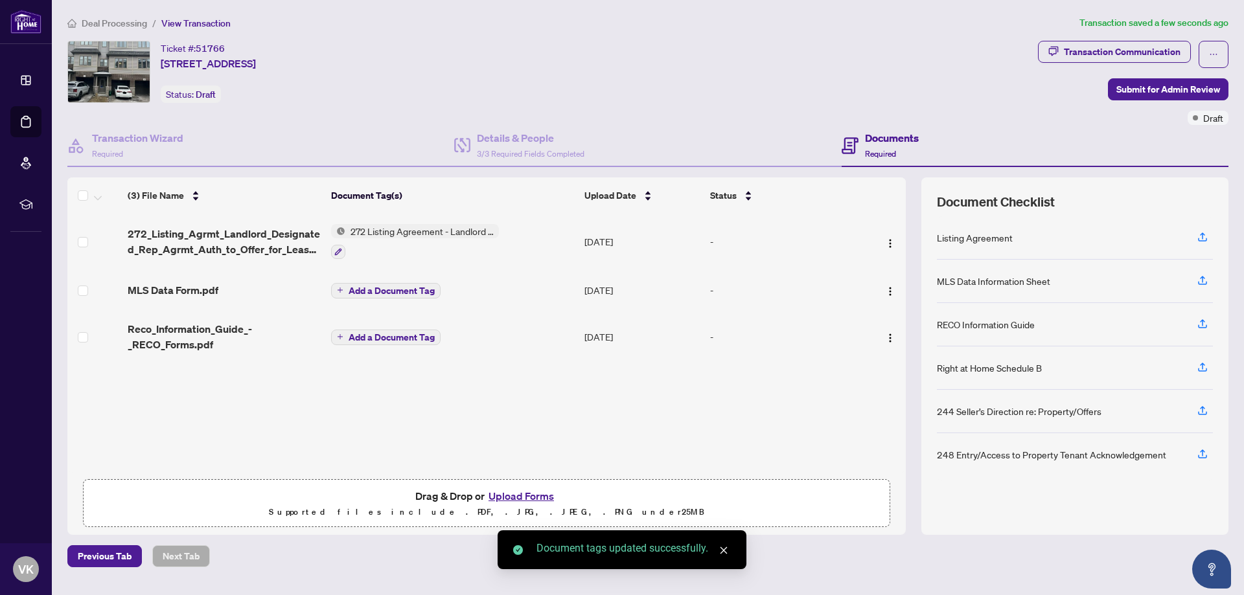
click at [395, 290] on span "Add a Document Tag" at bounding box center [392, 290] width 86 height 9
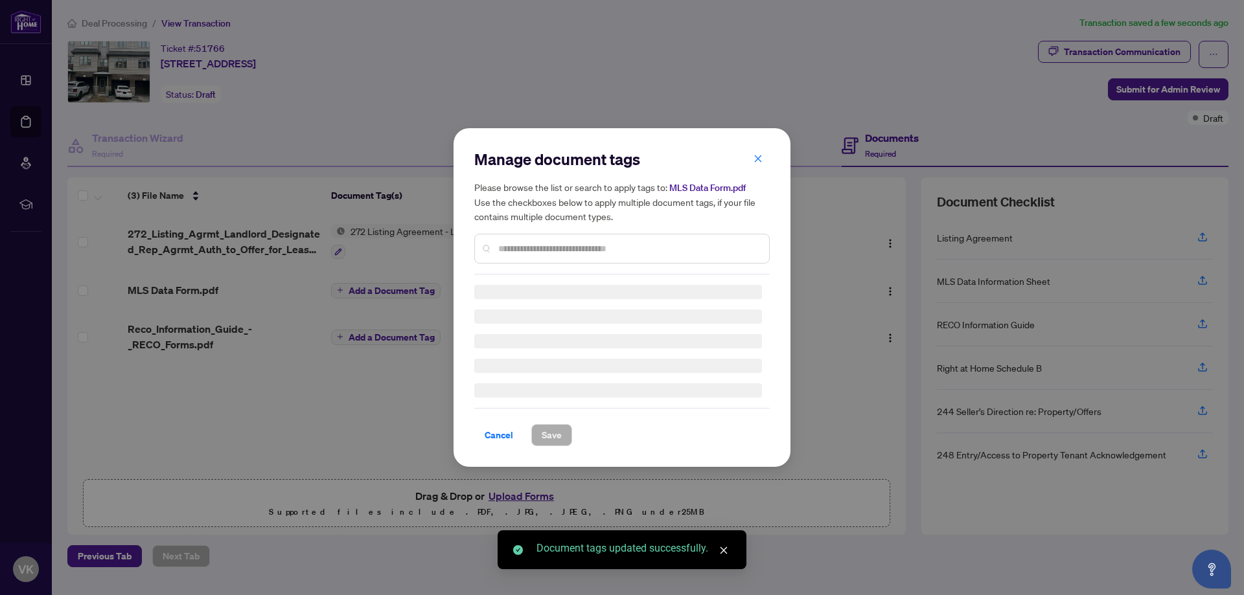
click at [555, 254] on div "Manage document tags Please browse the list or search to apply tags to: MLS Dat…" at bounding box center [621, 297] width 295 height 297
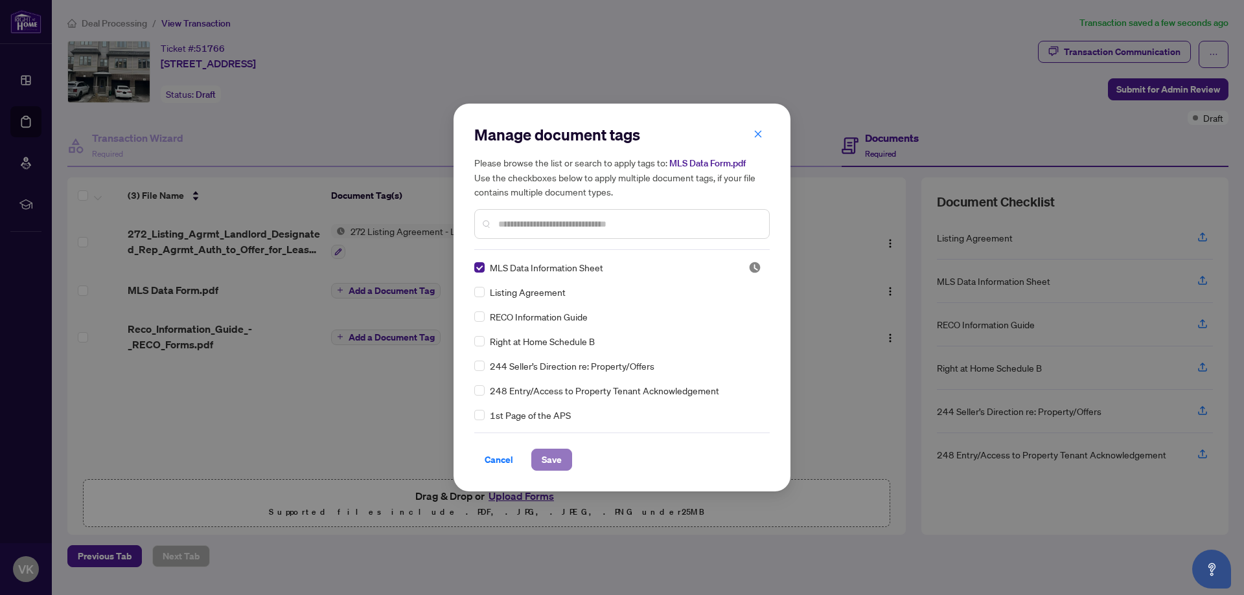
click at [553, 454] on span "Save" at bounding box center [552, 460] width 20 height 21
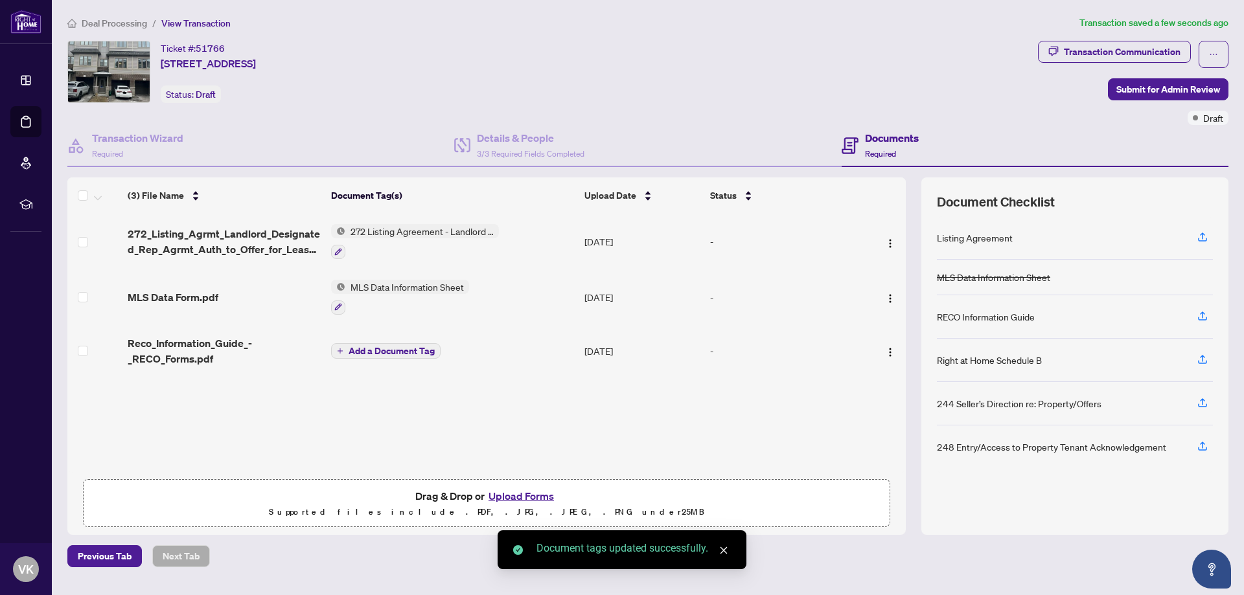
click at [380, 354] on span "Add a Document Tag" at bounding box center [392, 351] width 86 height 9
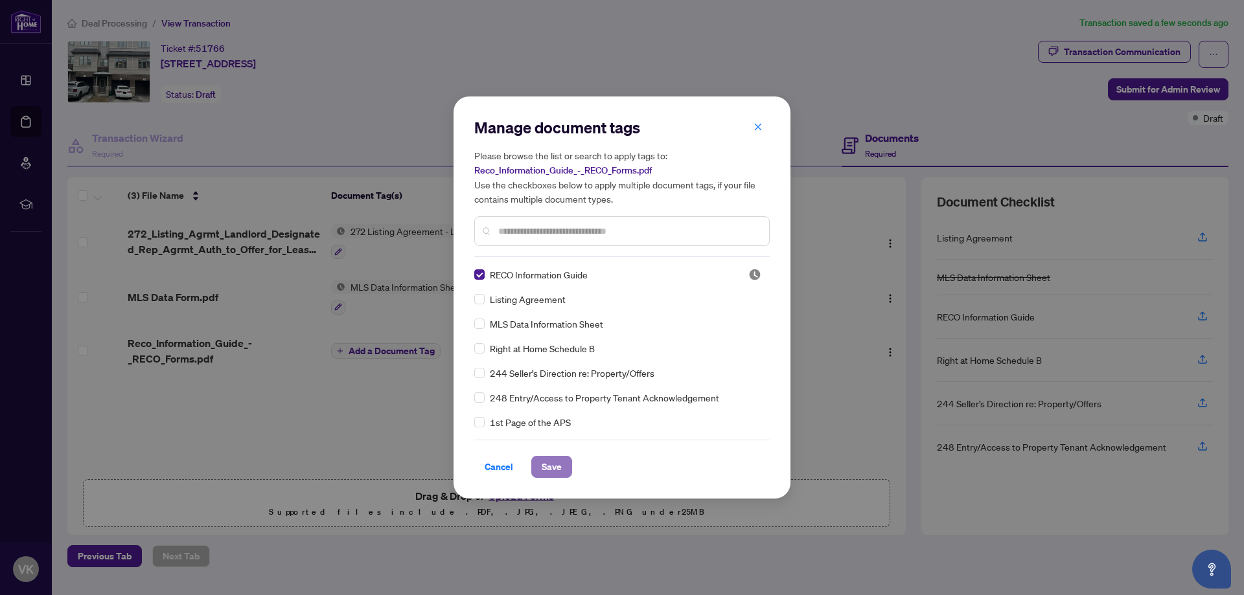
click at [555, 465] on span "Save" at bounding box center [552, 467] width 20 height 21
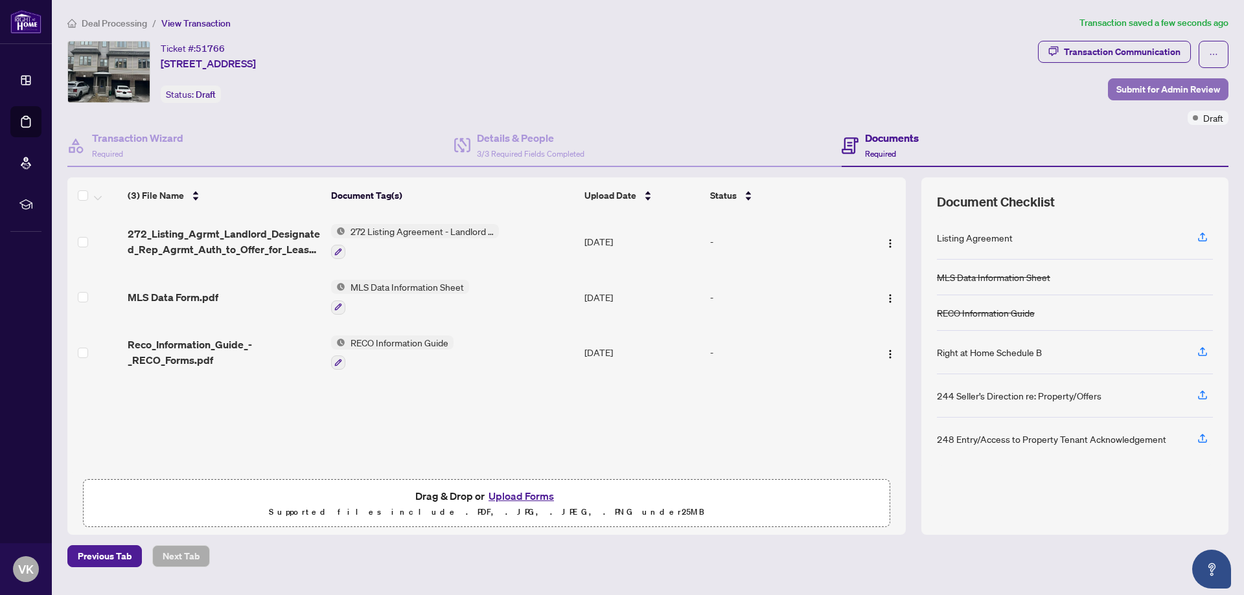
click at [1159, 87] on span "Submit for Admin Review" at bounding box center [1168, 89] width 104 height 21
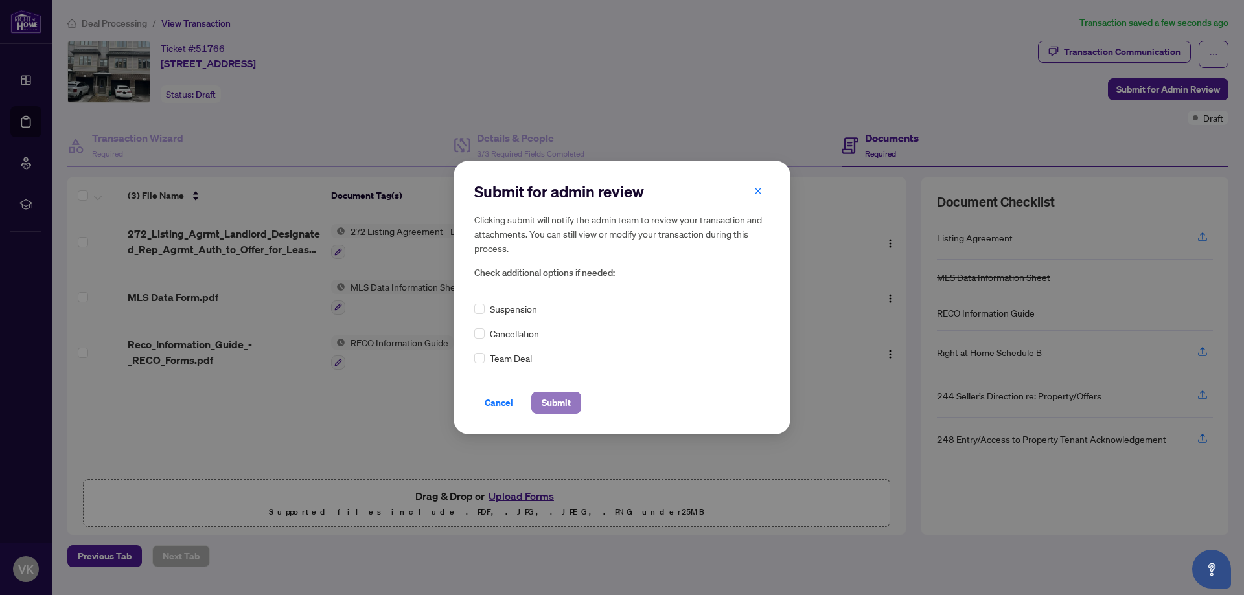
click at [558, 400] on span "Submit" at bounding box center [556, 403] width 29 height 21
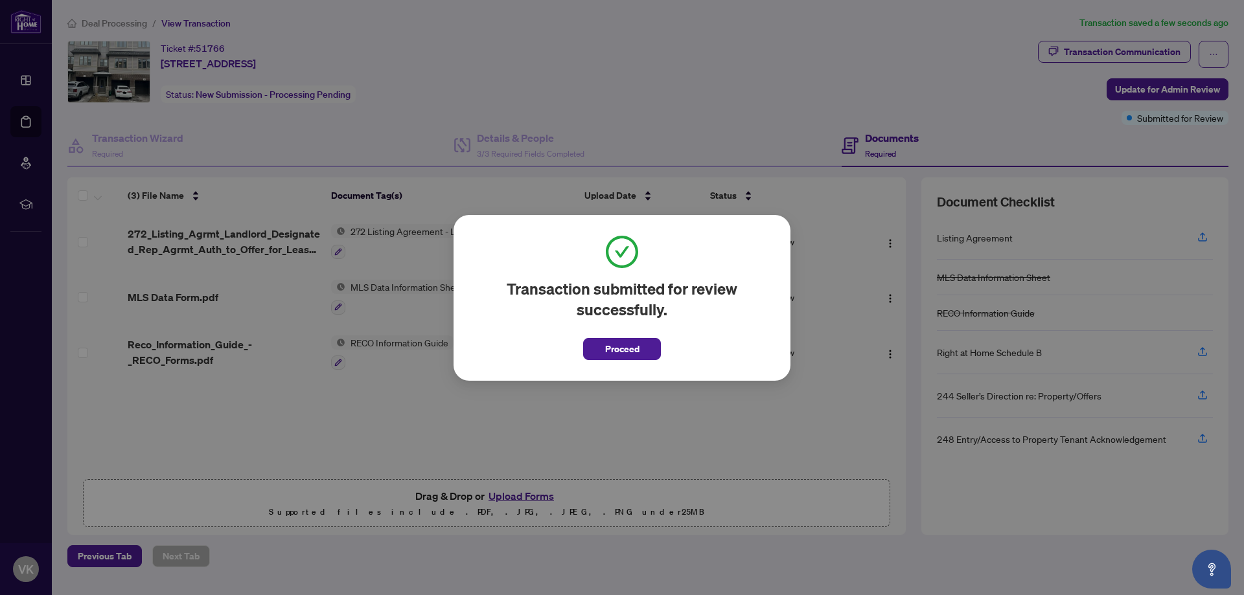
click at [615, 337] on span "Proceed" at bounding box center [622, 345] width 78 height 30
click at [616, 342] on span "Proceed" at bounding box center [622, 349] width 34 height 21
